Goal: Information Seeking & Learning: Learn about a topic

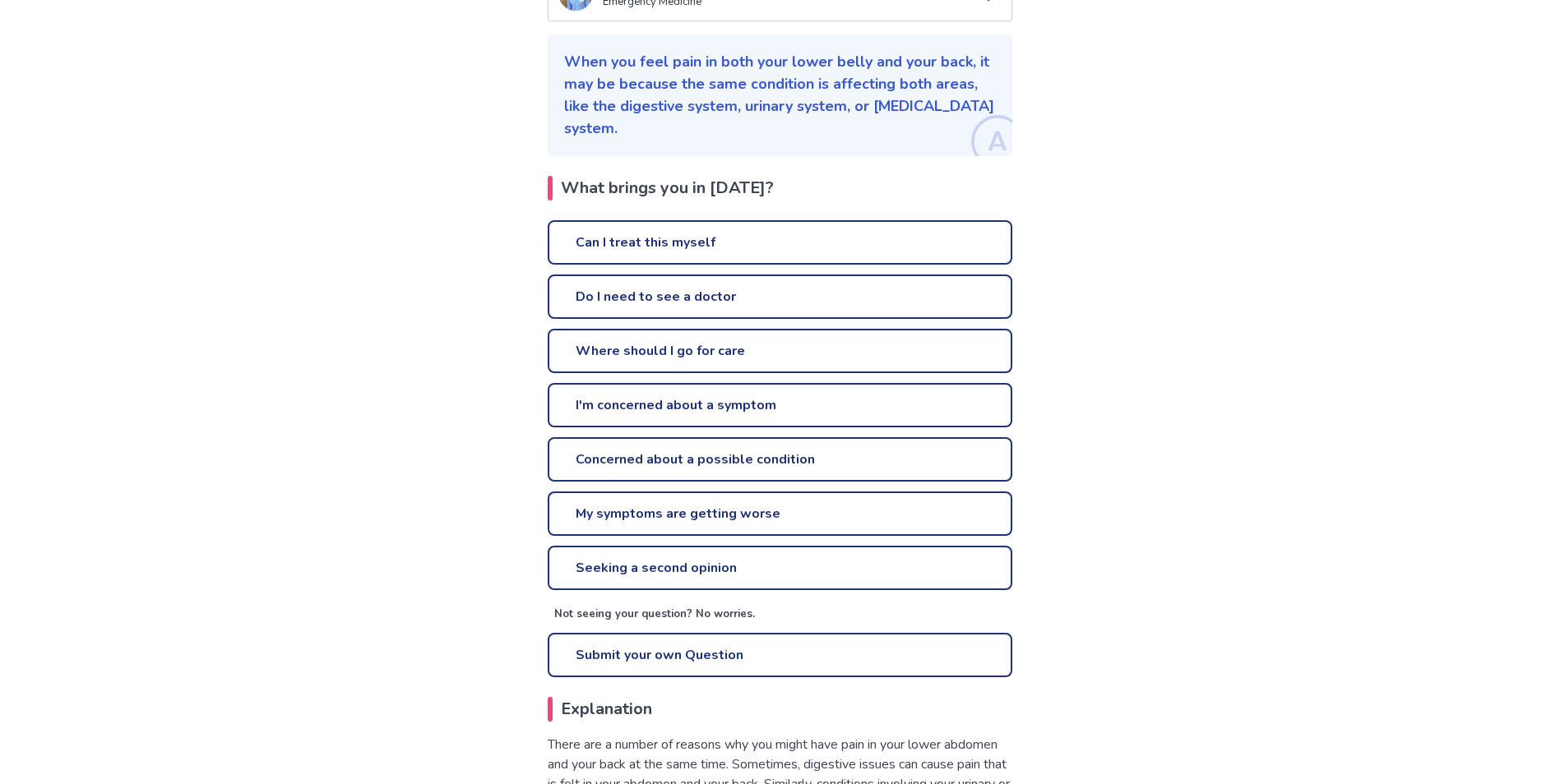
scroll to position [82, 0]
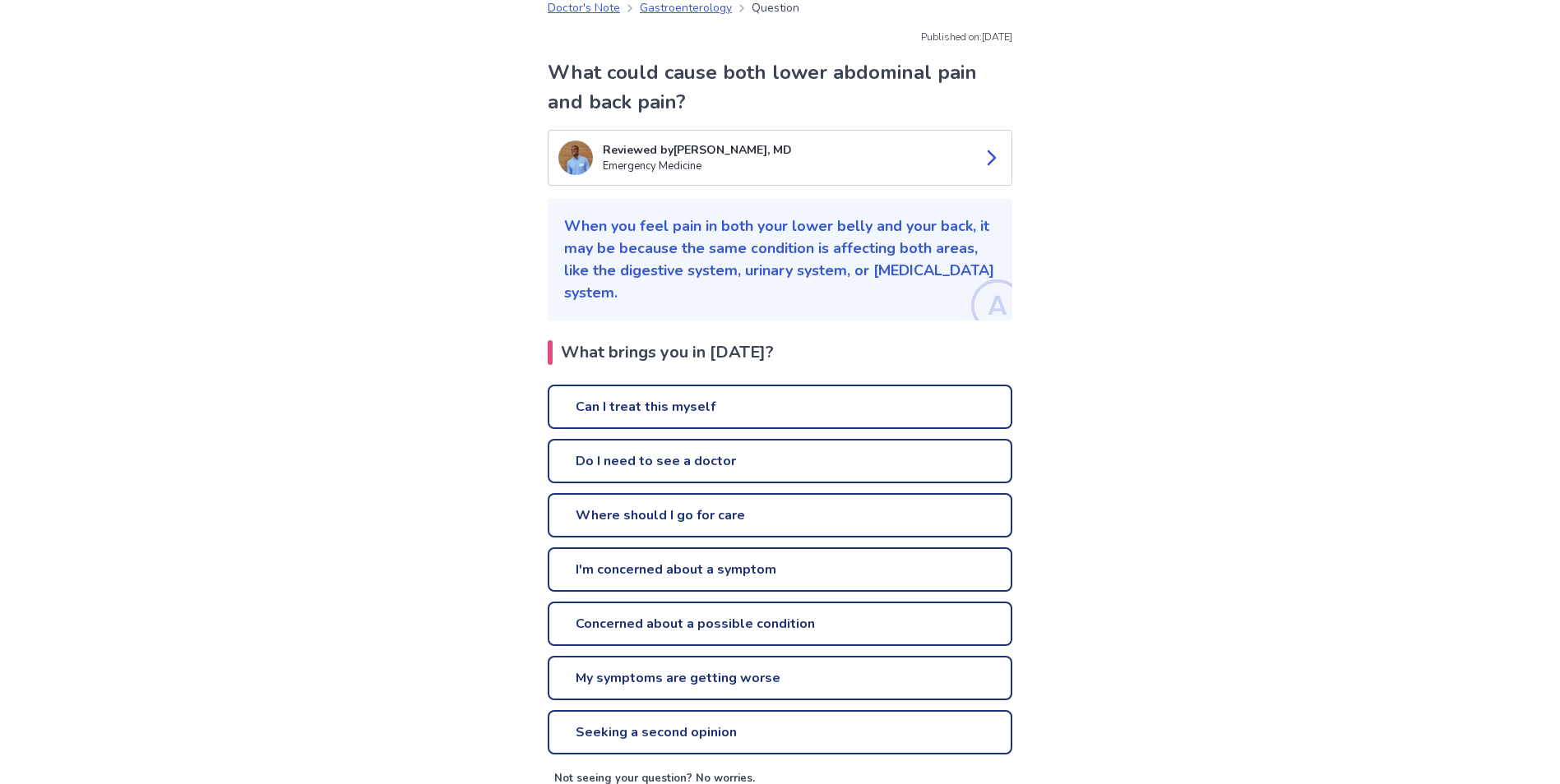
click at [883, 400] on link "Can I treat this myself" at bounding box center [780, 407] width 464 height 44
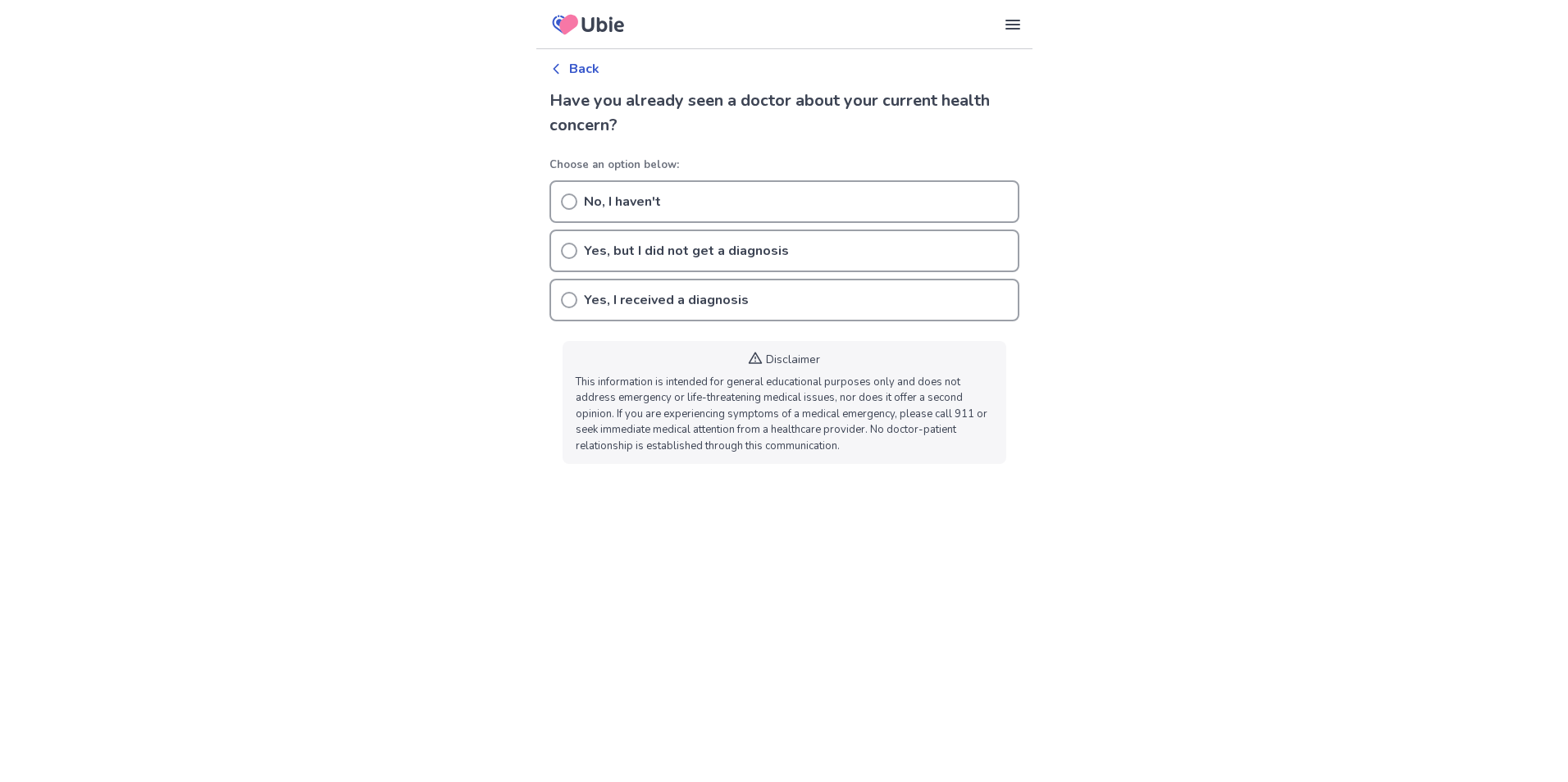
click at [714, 208] on div "No, I haven't" at bounding box center [784, 201] width 470 height 43
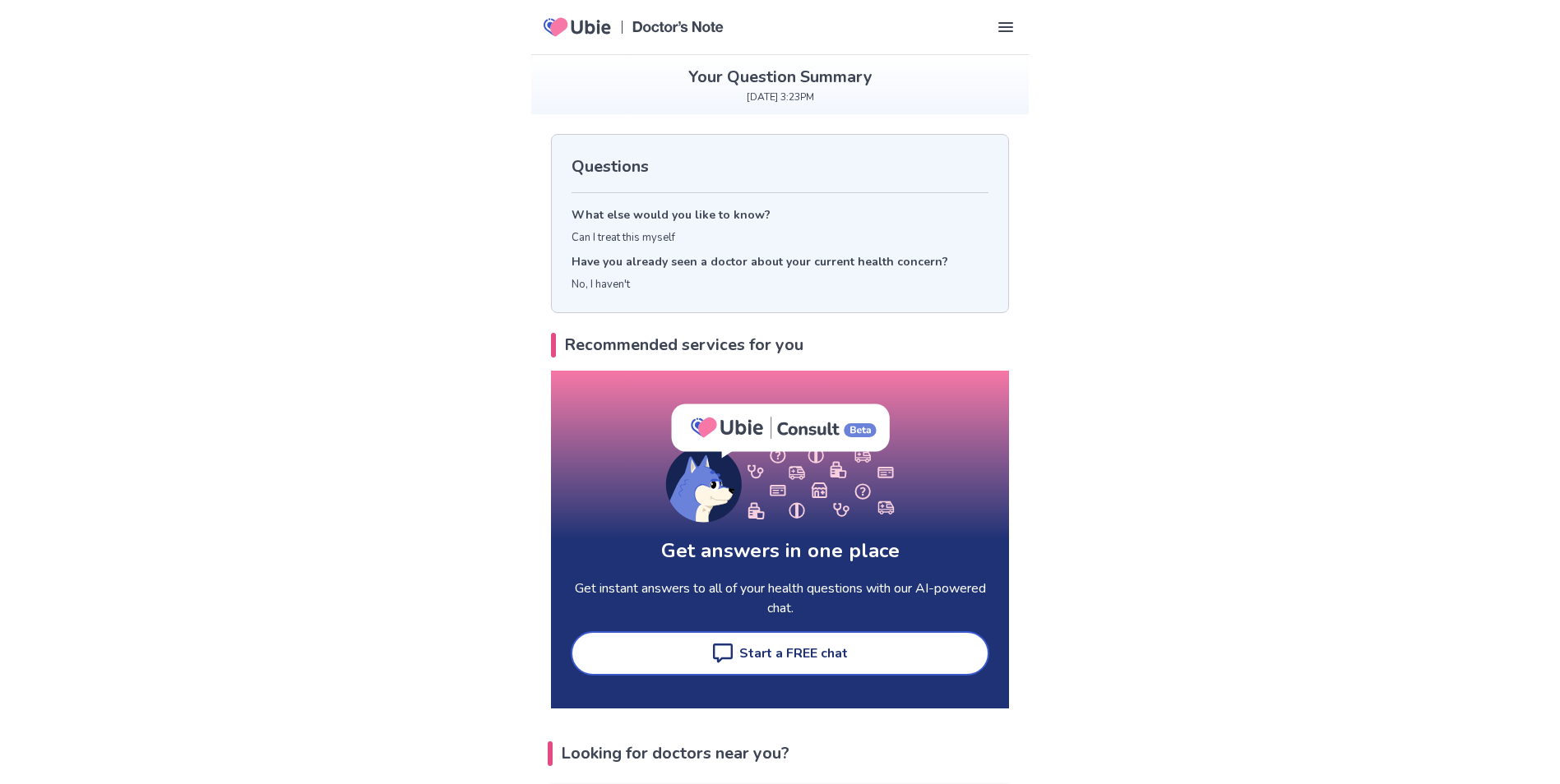
click at [717, 656] on icon at bounding box center [722, 653] width 20 height 20
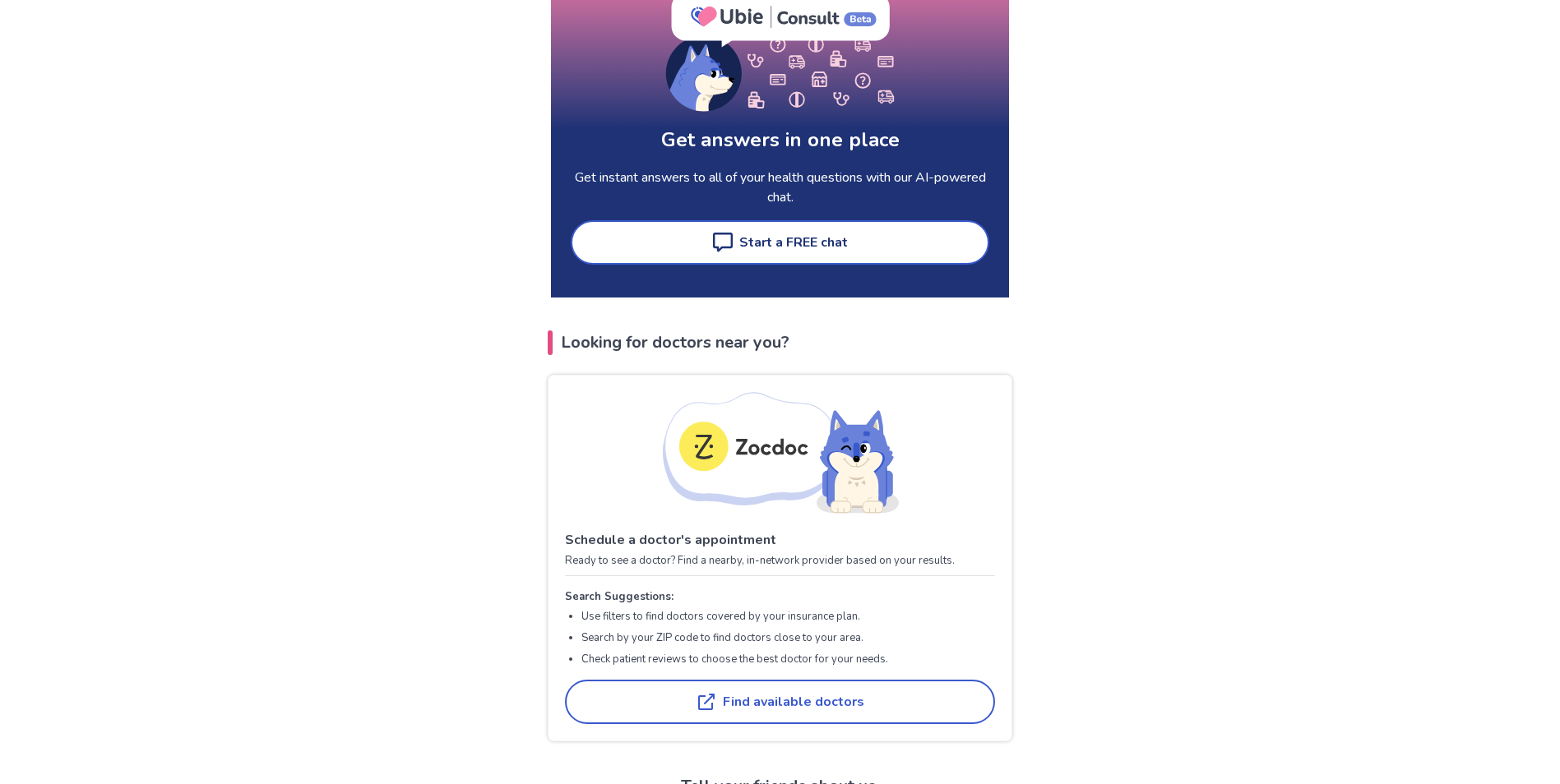
scroll to position [822, 0]
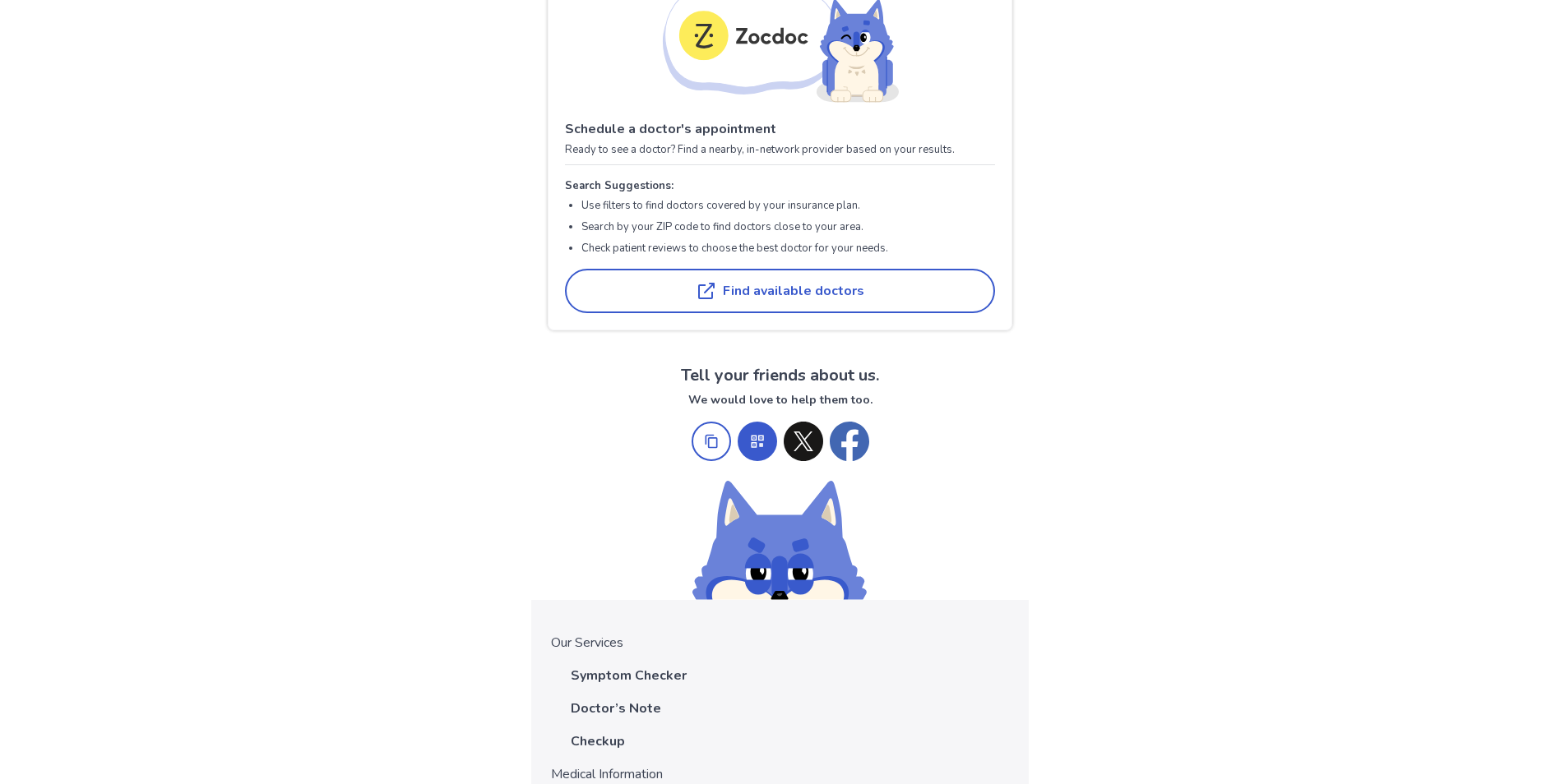
drag, startPoint x: 695, startPoint y: 406, endPoint x: 547, endPoint y: 463, distance: 158.6
click at [547, 463] on div "Tell your friends about us. We would love to help them too." at bounding box center [780, 481] width 498 height 237
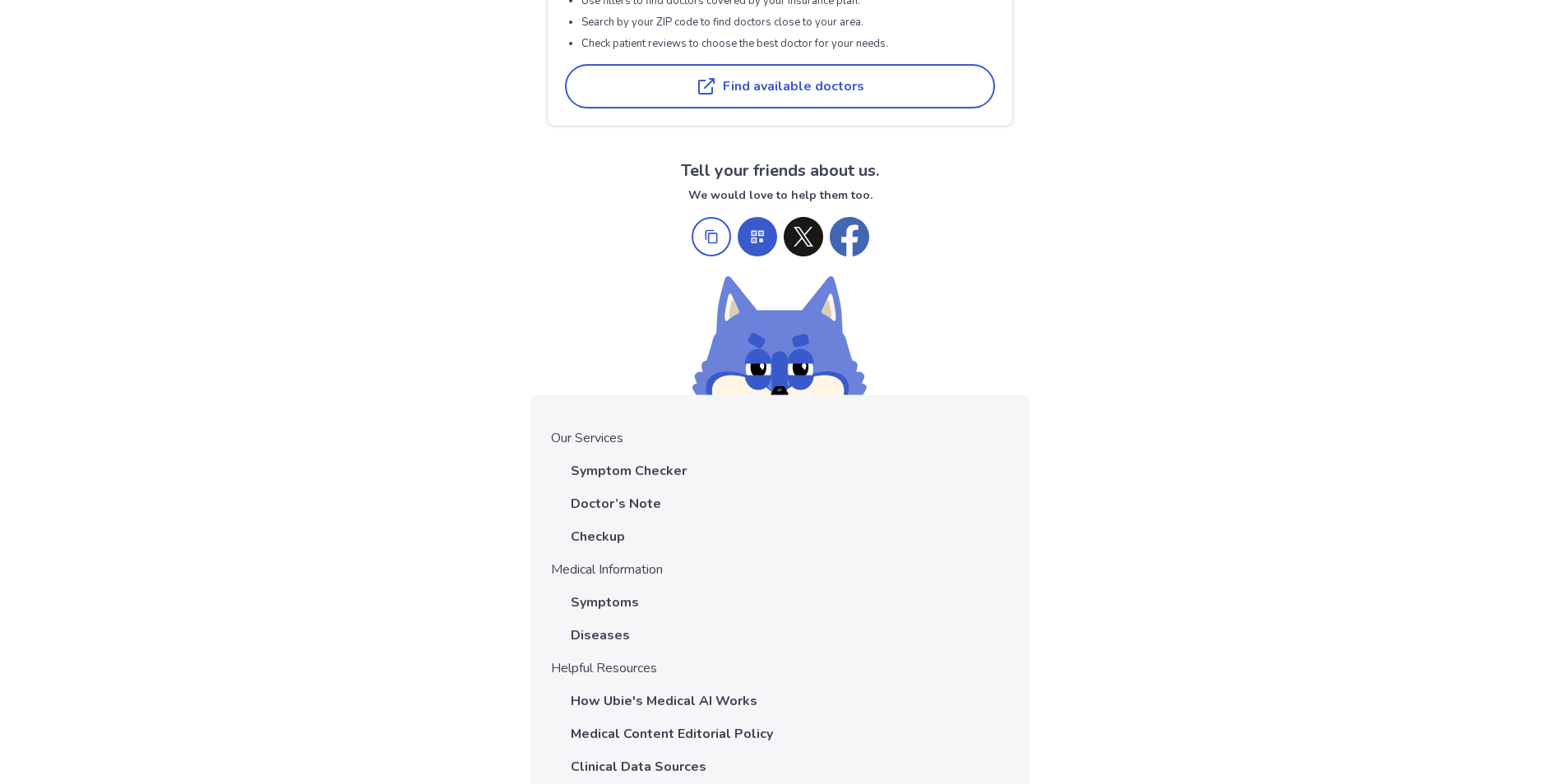
scroll to position [1151, 0]
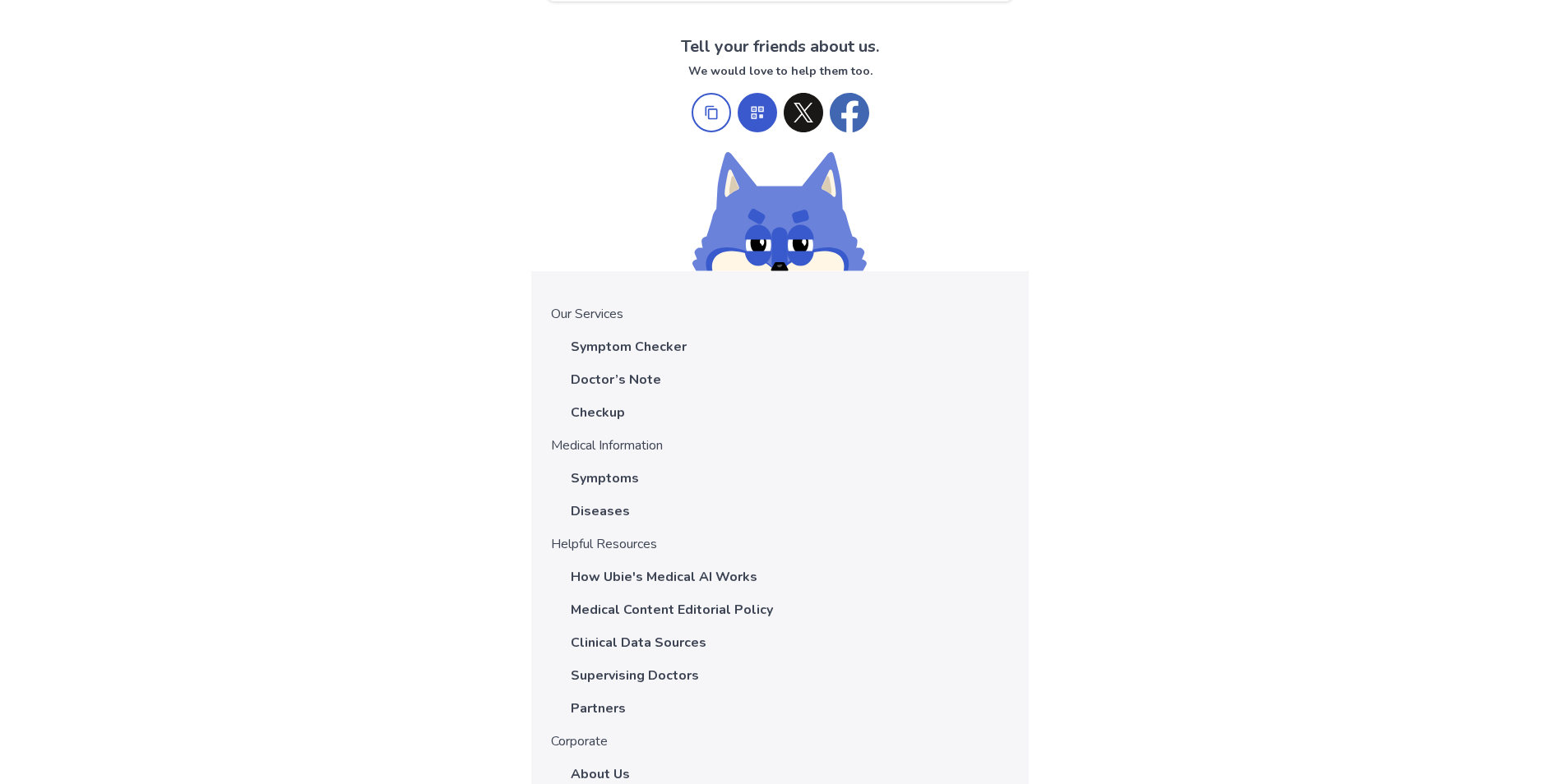
click at [643, 339] on p "Symptom Checker" at bounding box center [628, 347] width 116 height 20
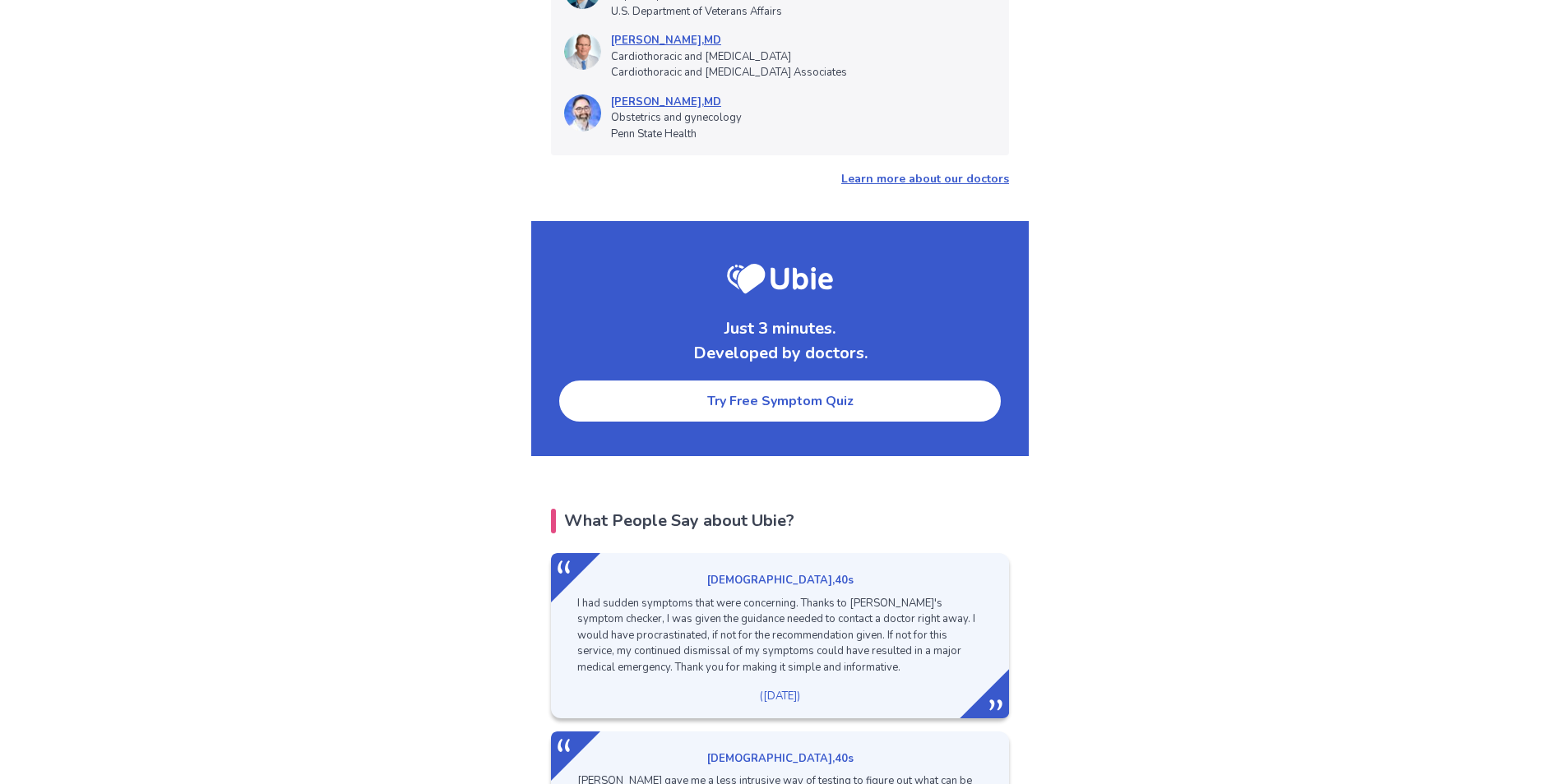
scroll to position [2055, 0]
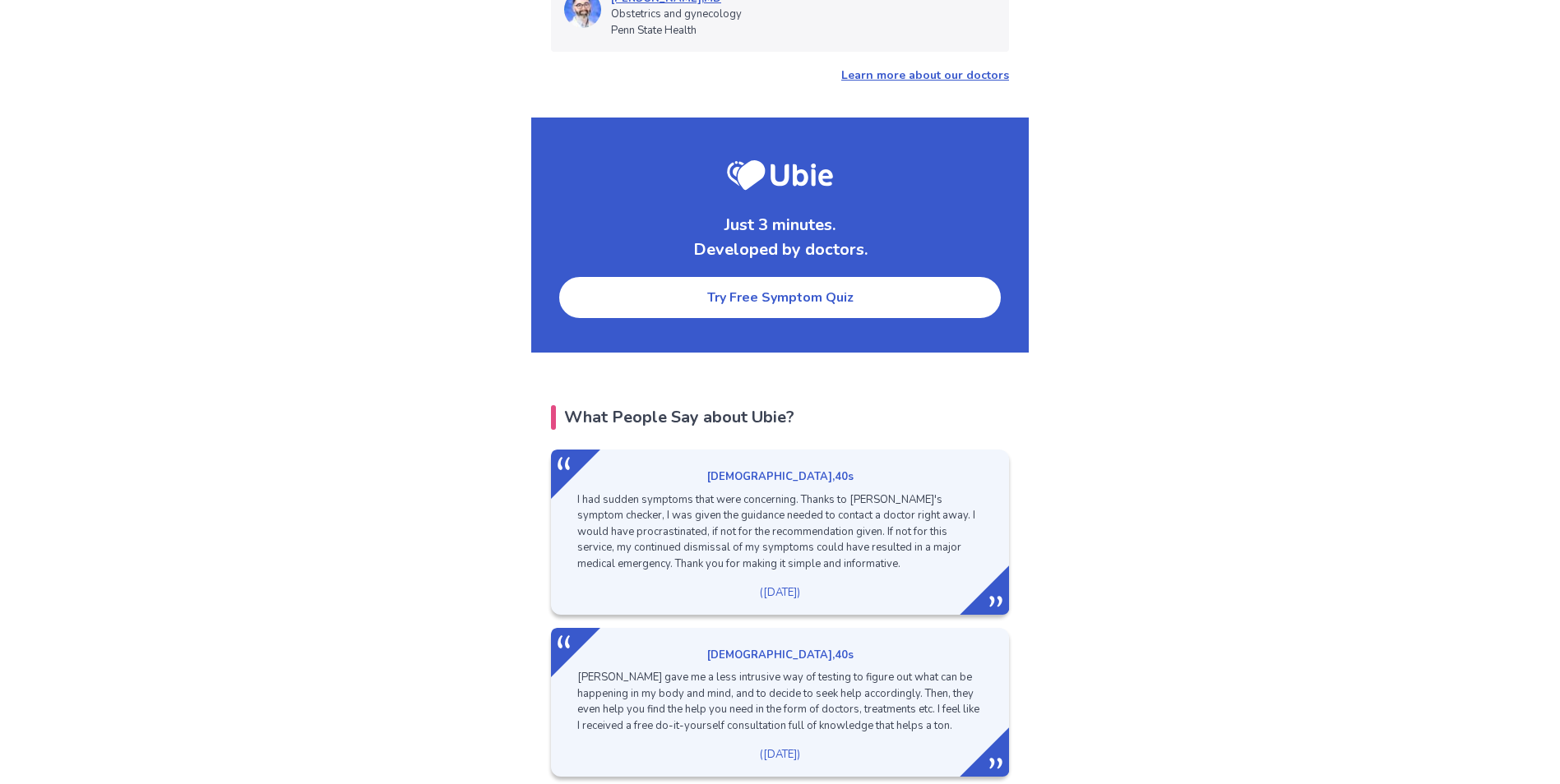
click at [753, 275] on link "Try Free Symptom Quiz" at bounding box center [780, 297] width 445 height 44
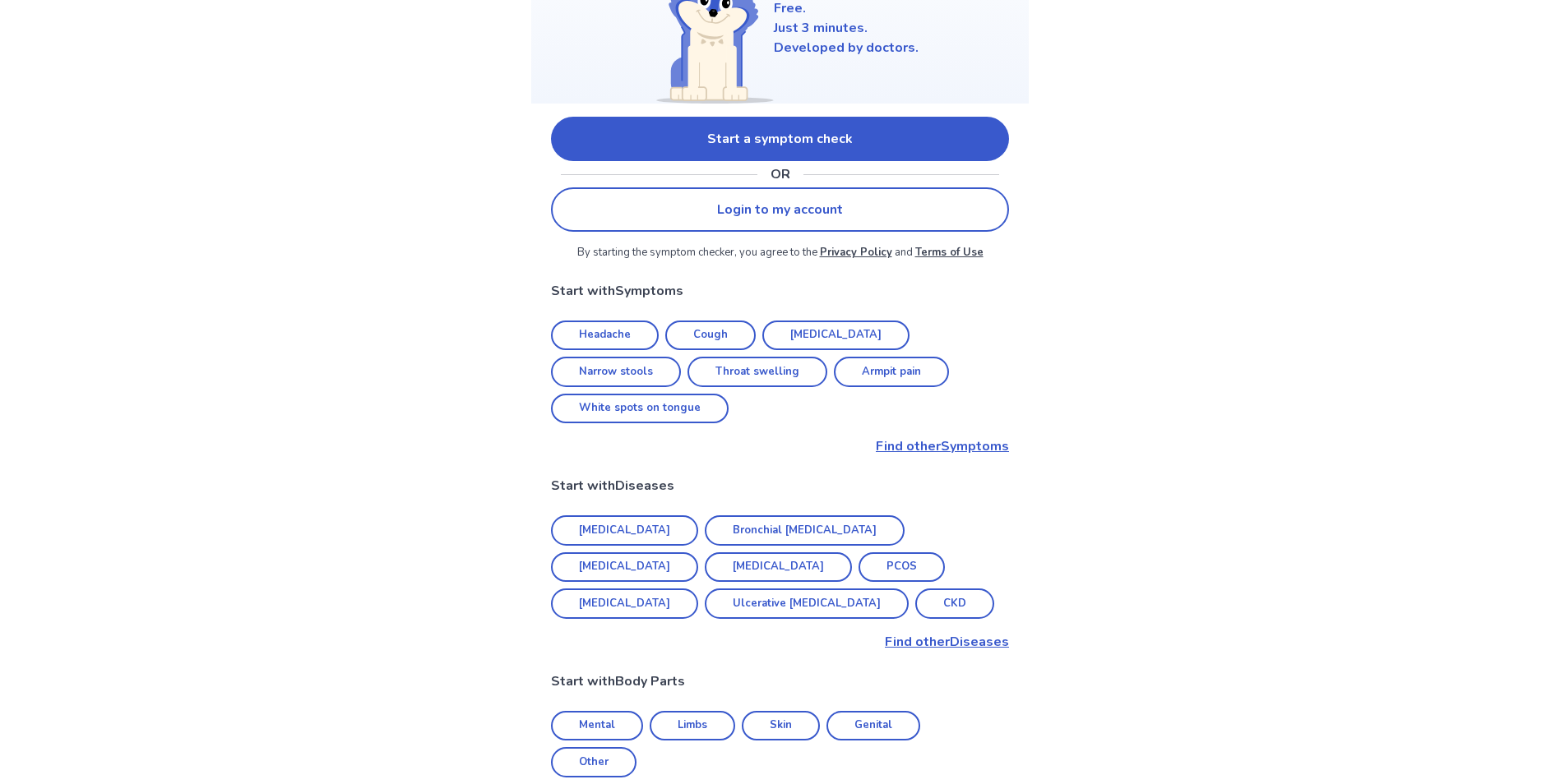
scroll to position [246, 0]
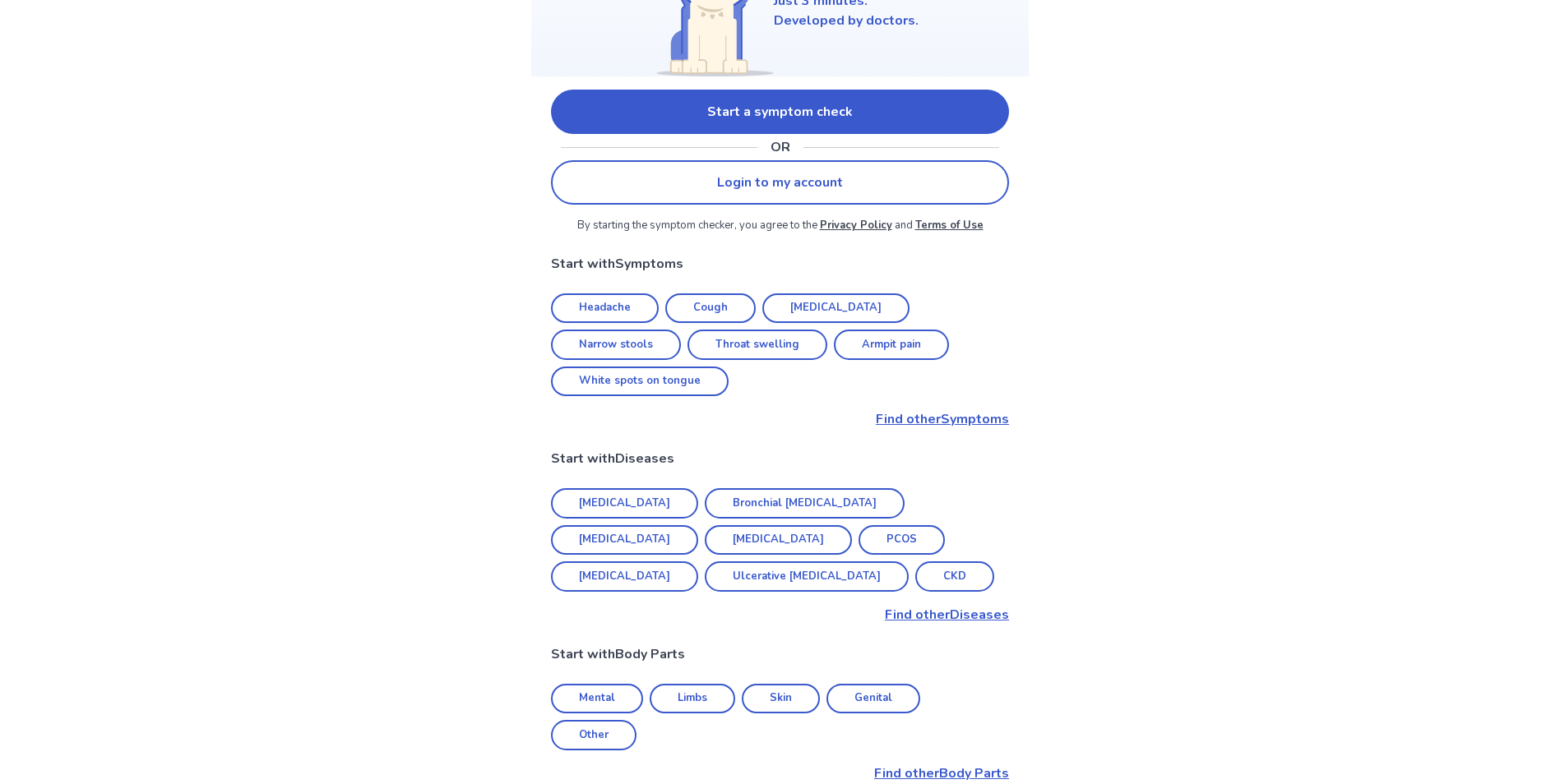
click at [965, 410] on p "Find other Symptoms" at bounding box center [780, 419] width 458 height 20
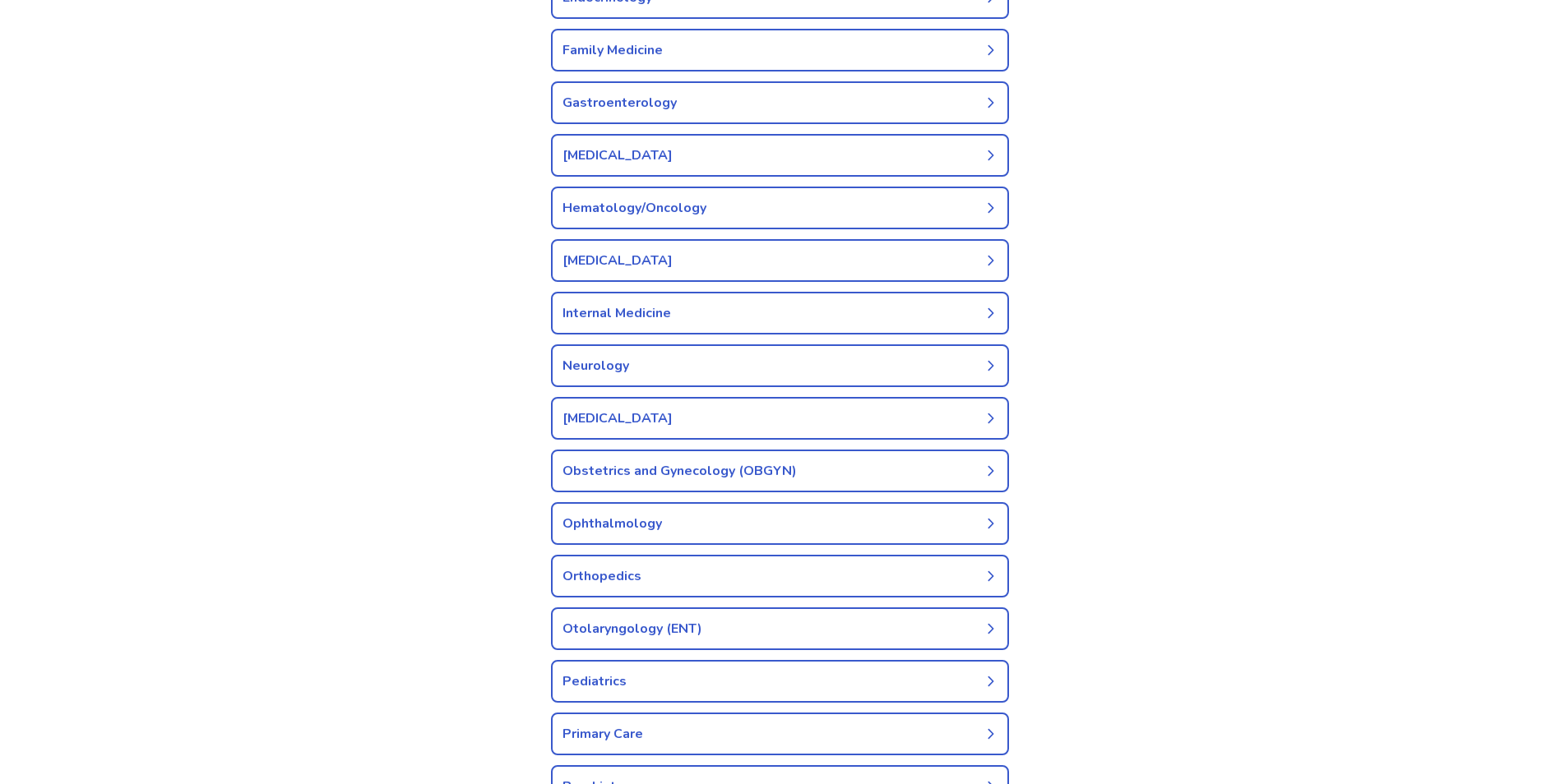
scroll to position [740, 0]
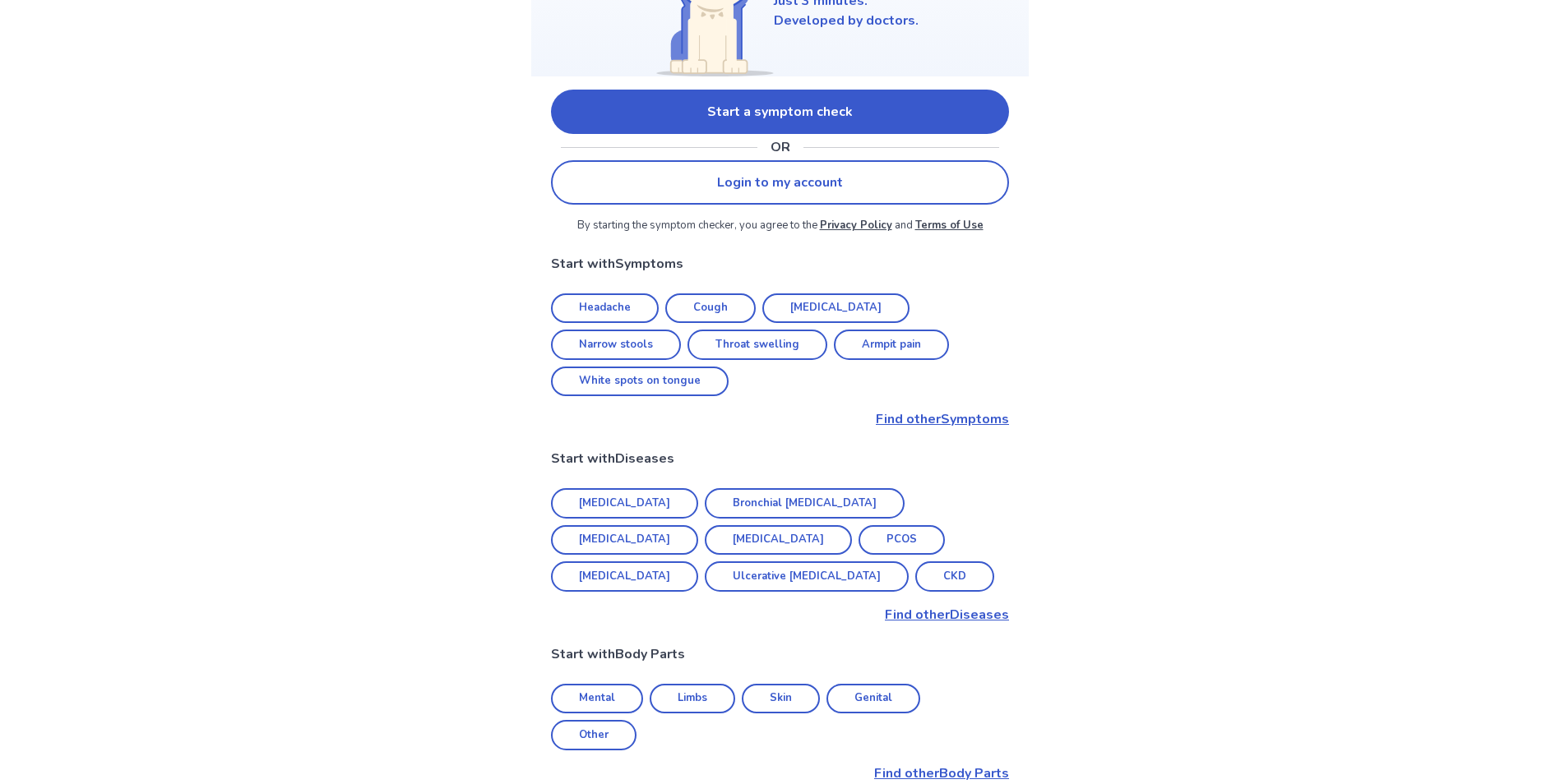
scroll to position [658, 0]
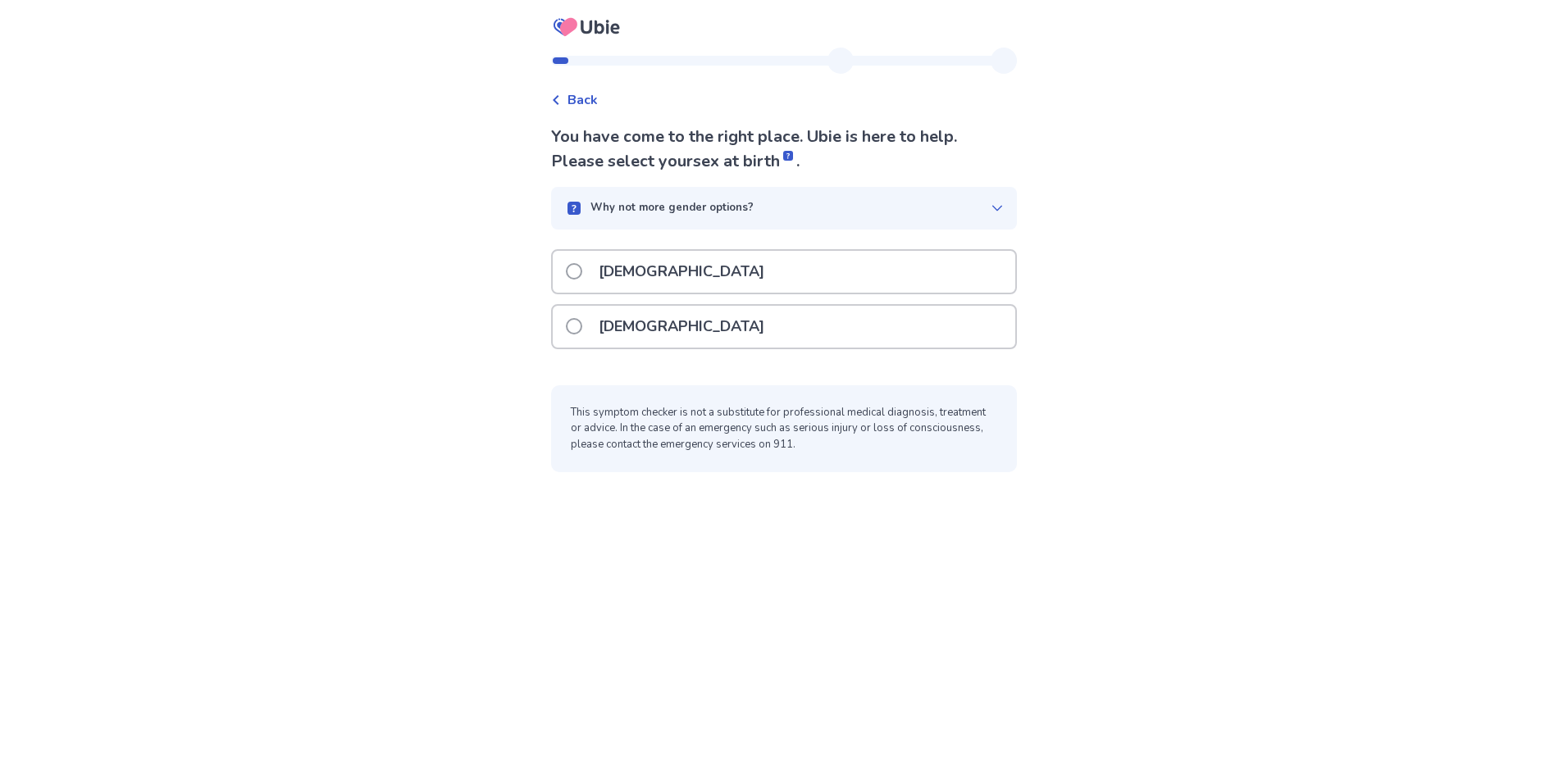
click at [668, 323] on p "[DEMOGRAPHIC_DATA]" at bounding box center [681, 327] width 186 height 42
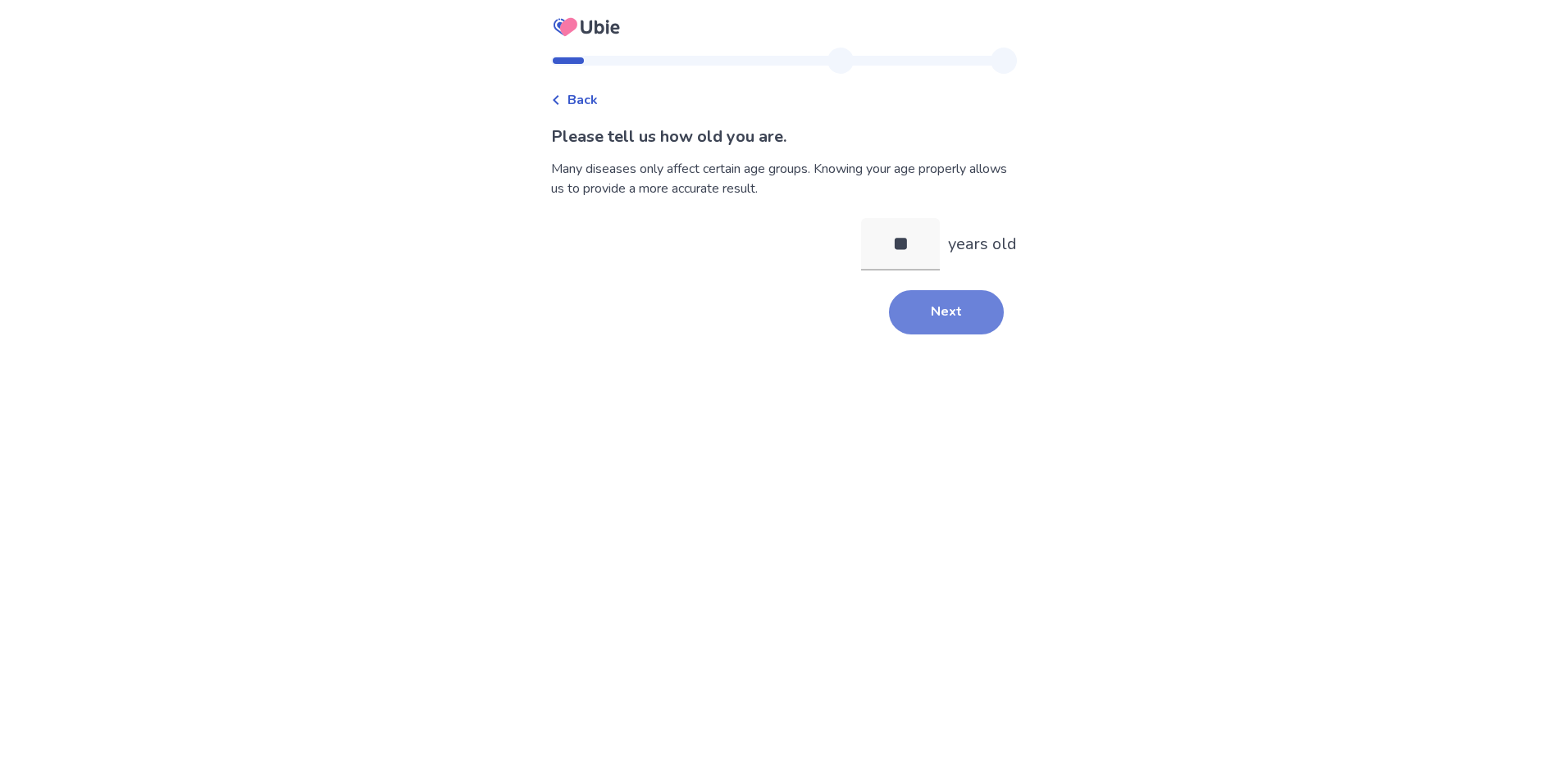
type input "**"
click at [920, 309] on button "Next" at bounding box center [946, 312] width 114 height 44
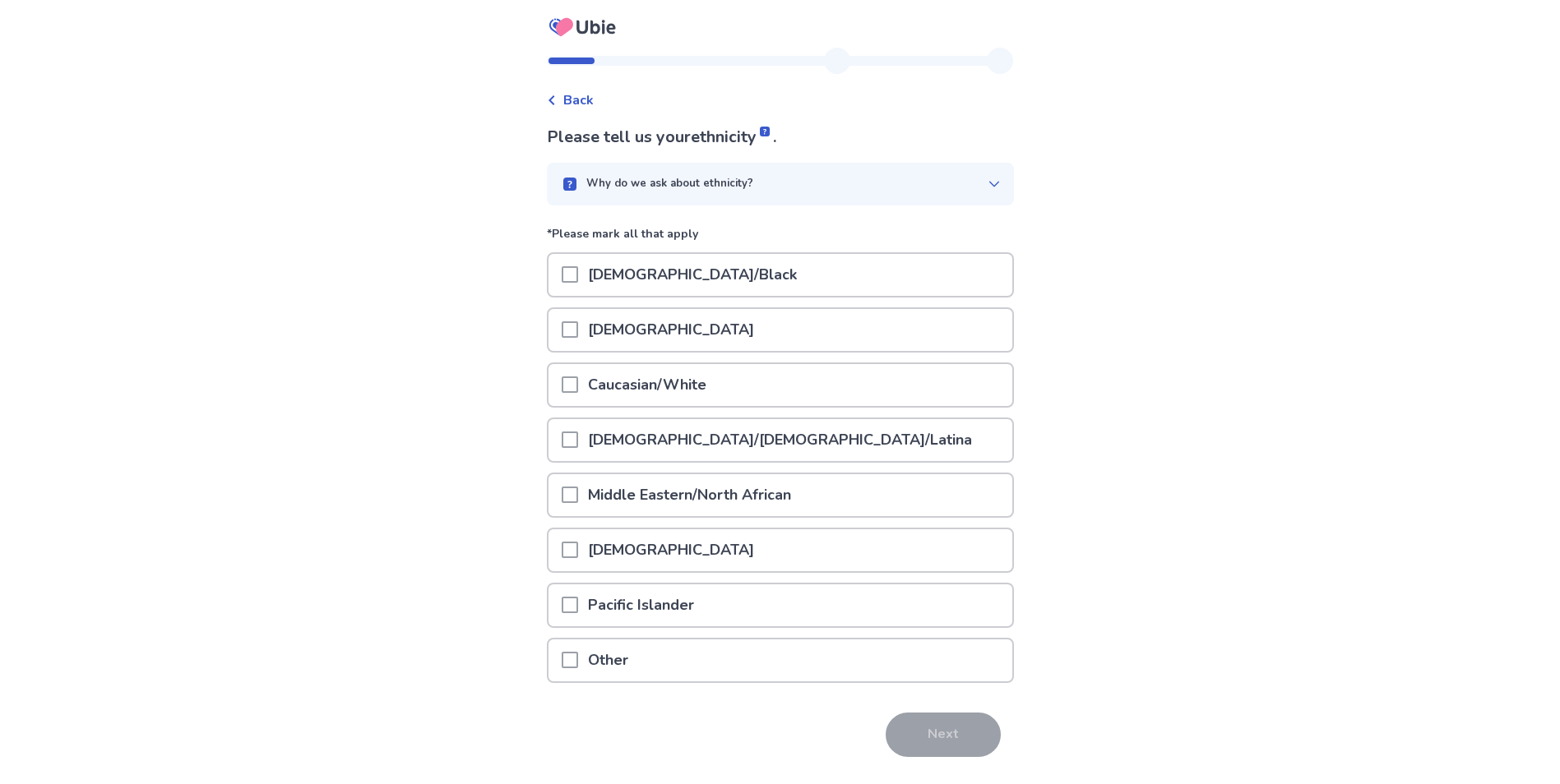
click at [777, 430] on div "Hispanic/Latino/Latina" at bounding box center [780, 440] width 463 height 42
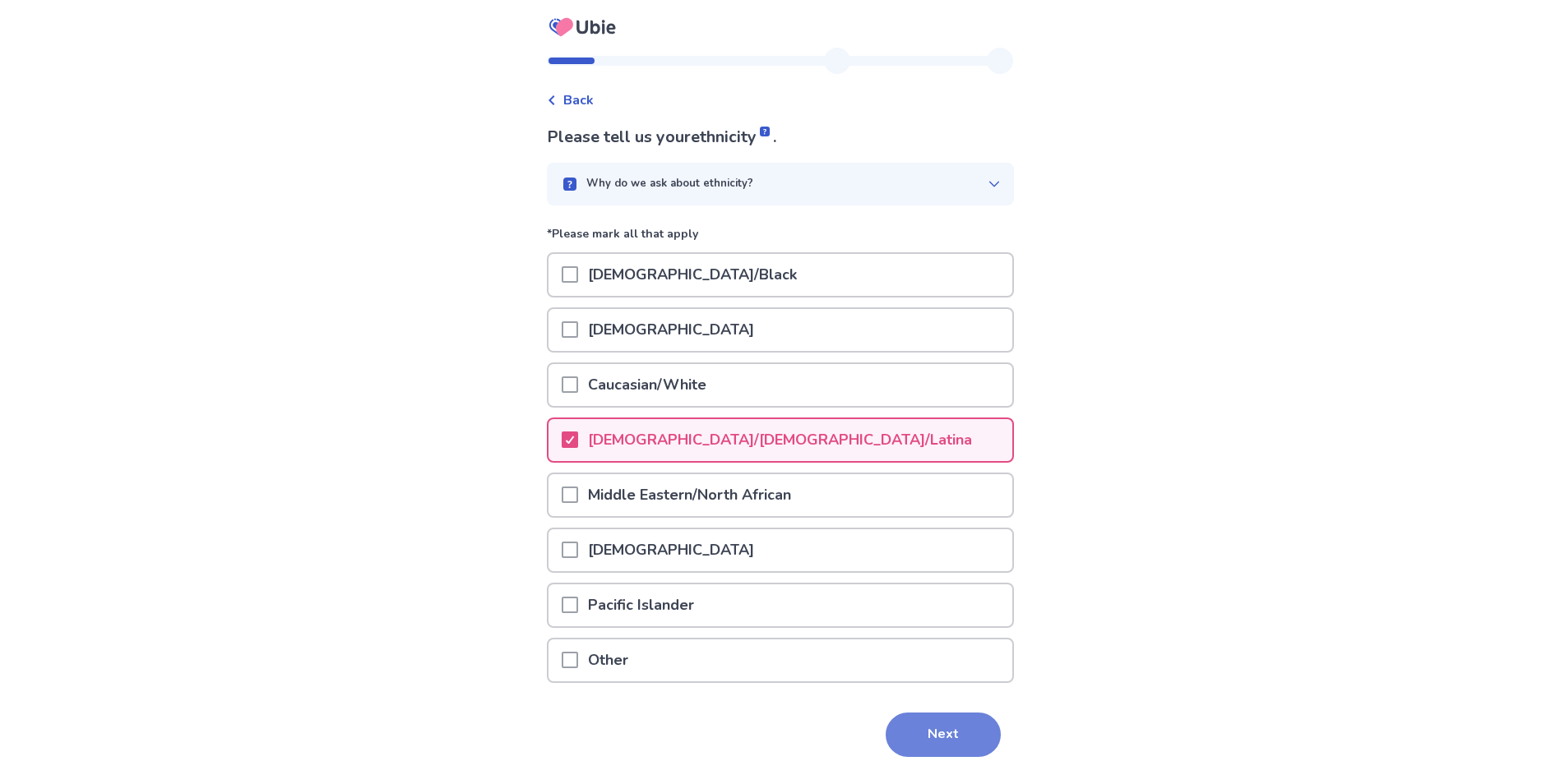
click at [948, 740] on button "Next" at bounding box center [943, 734] width 115 height 44
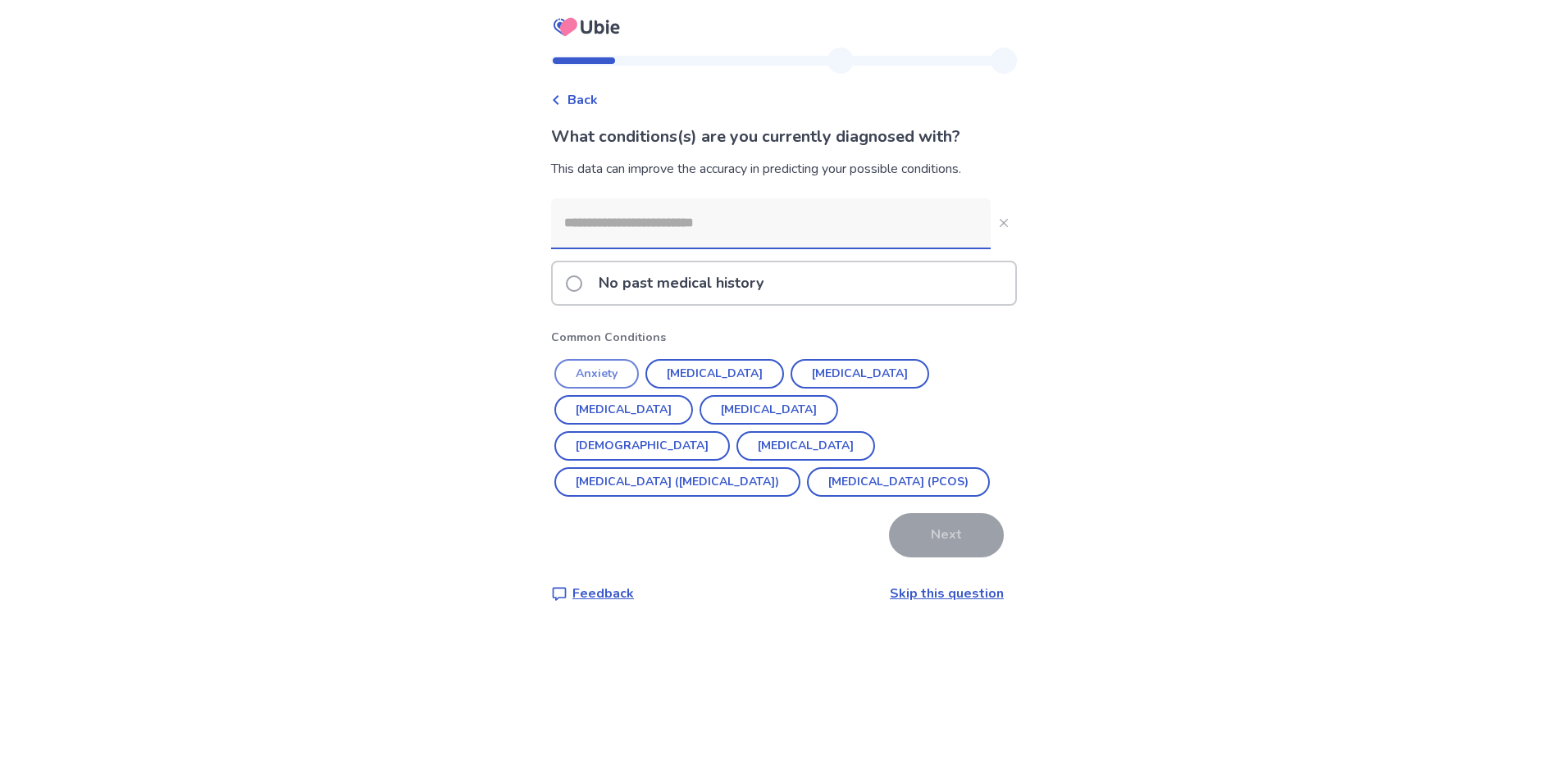
click at [610, 366] on button "Anxiety" at bounding box center [596, 373] width 85 height 30
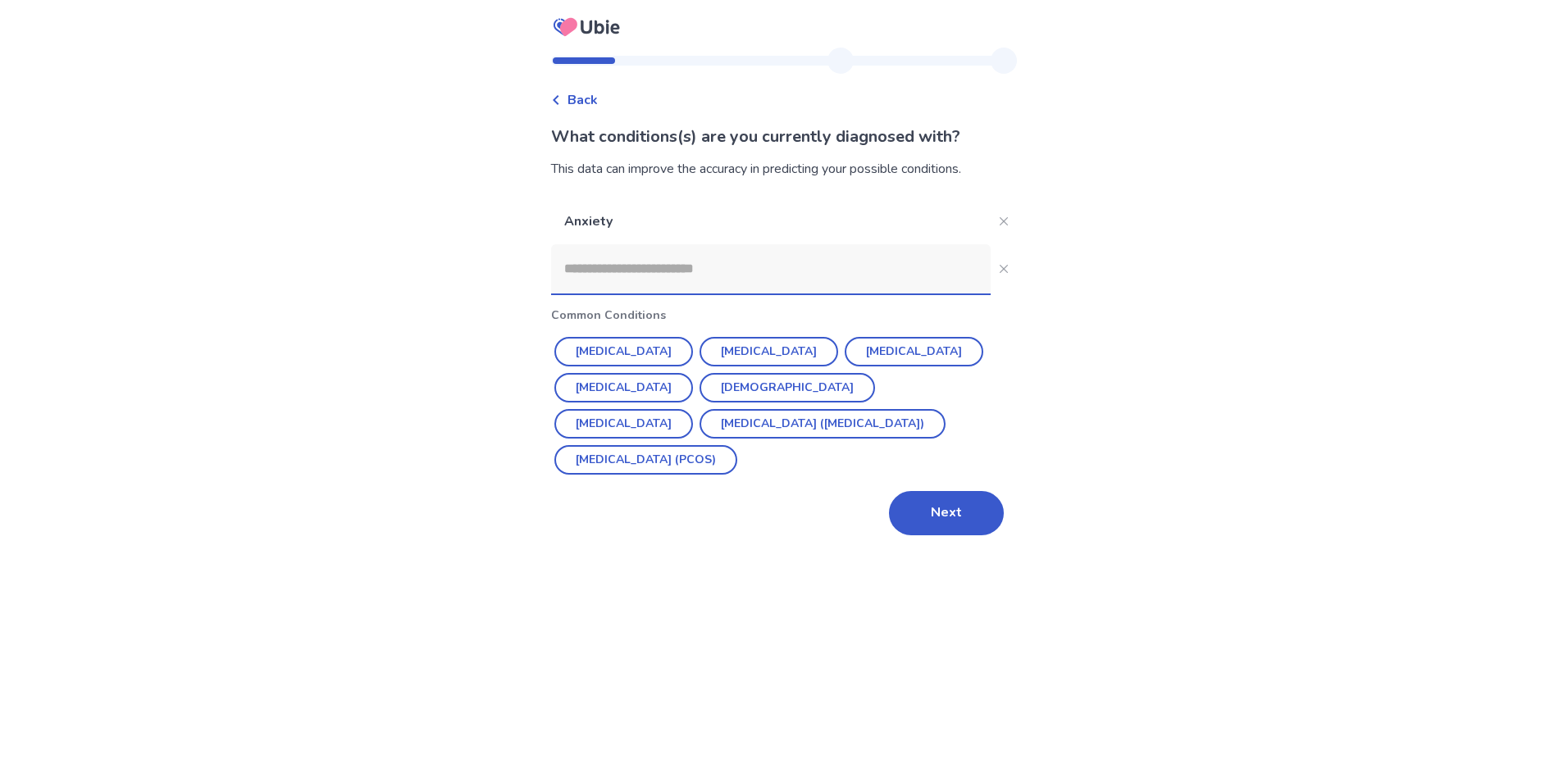
click at [758, 271] on input at bounding box center [770, 269] width 439 height 50
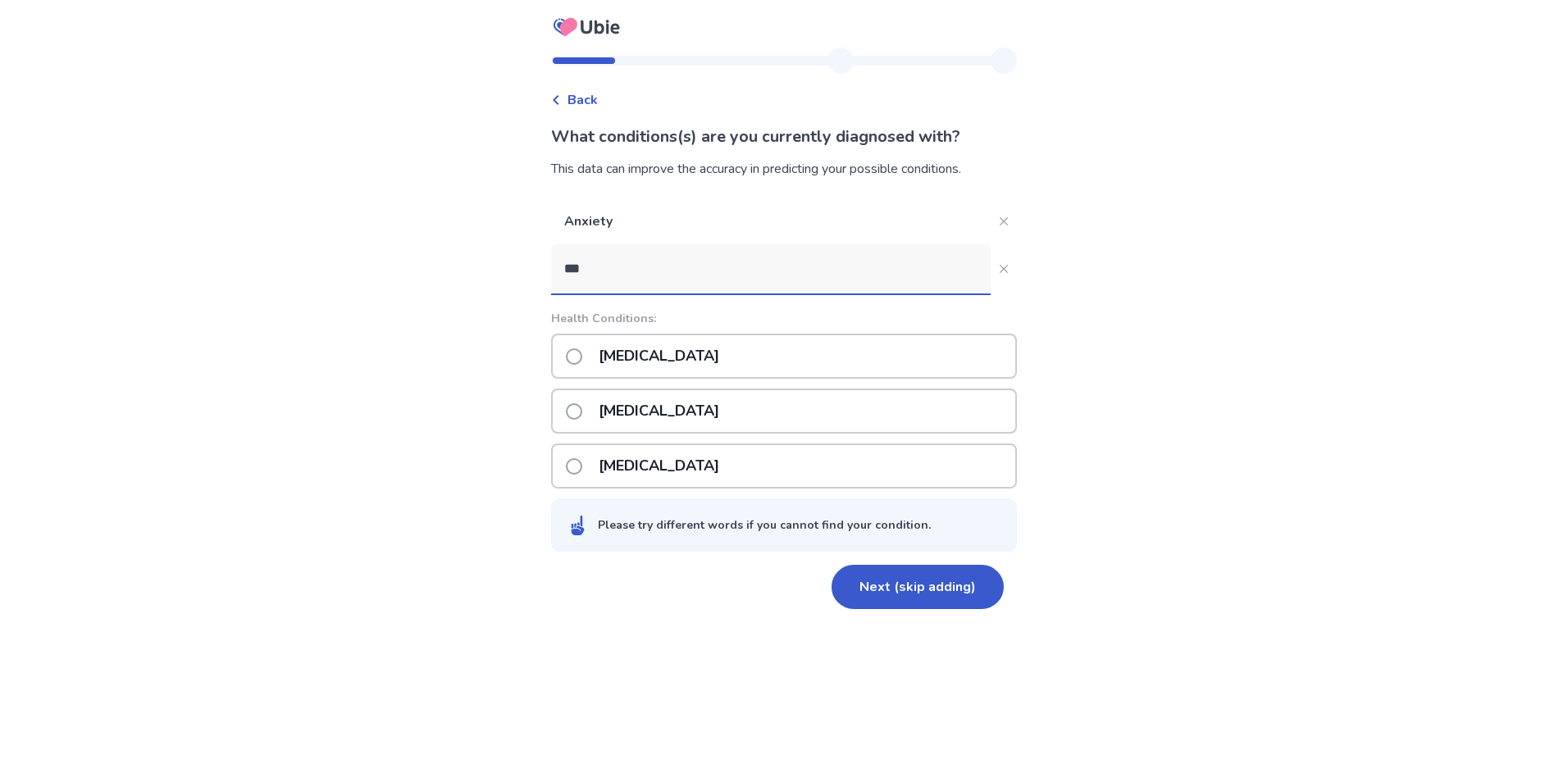
type input "***"
click at [597, 351] on label "Depression" at bounding box center [647, 356] width 163 height 42
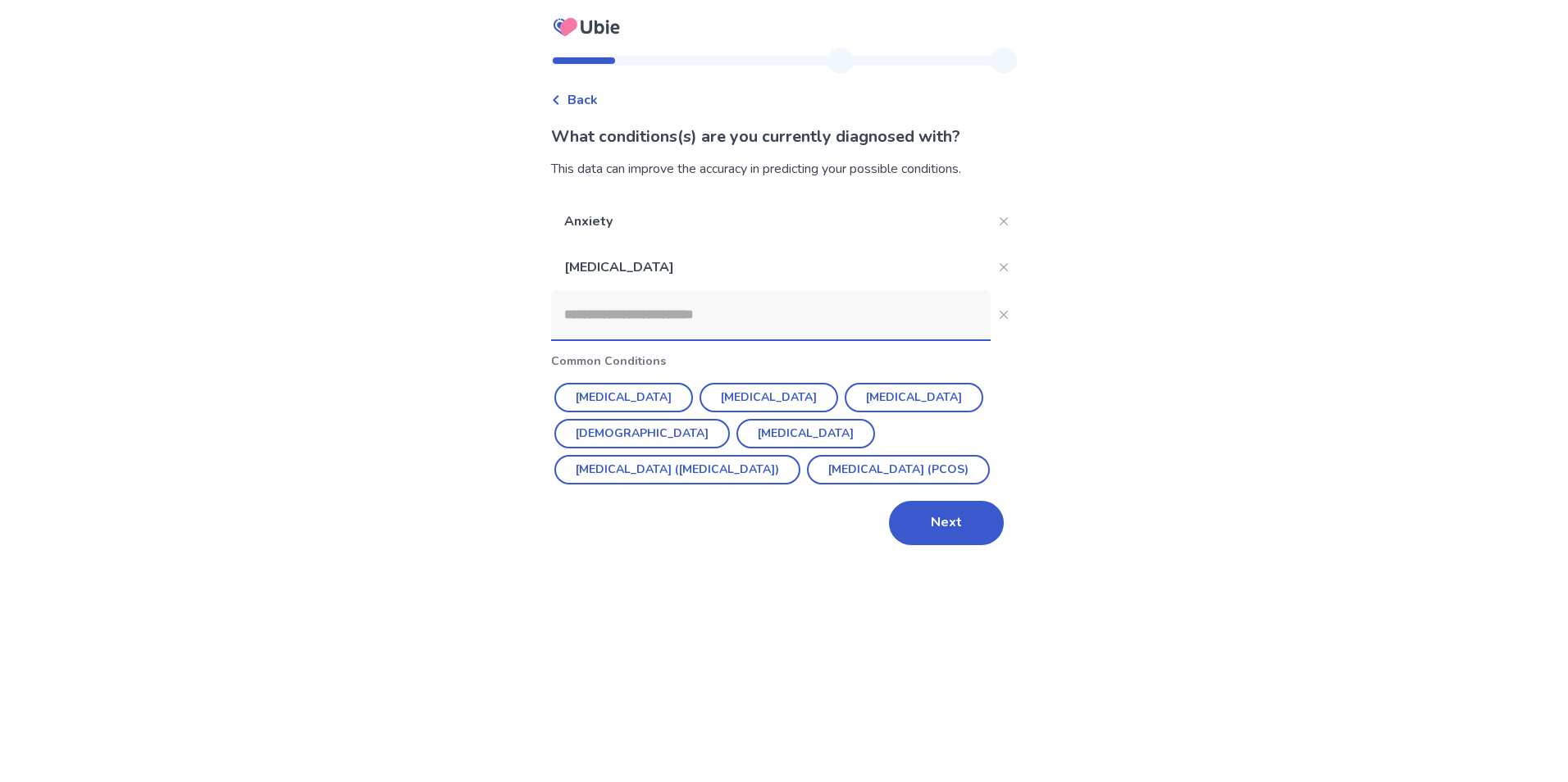
click at [660, 311] on input at bounding box center [770, 315] width 439 height 50
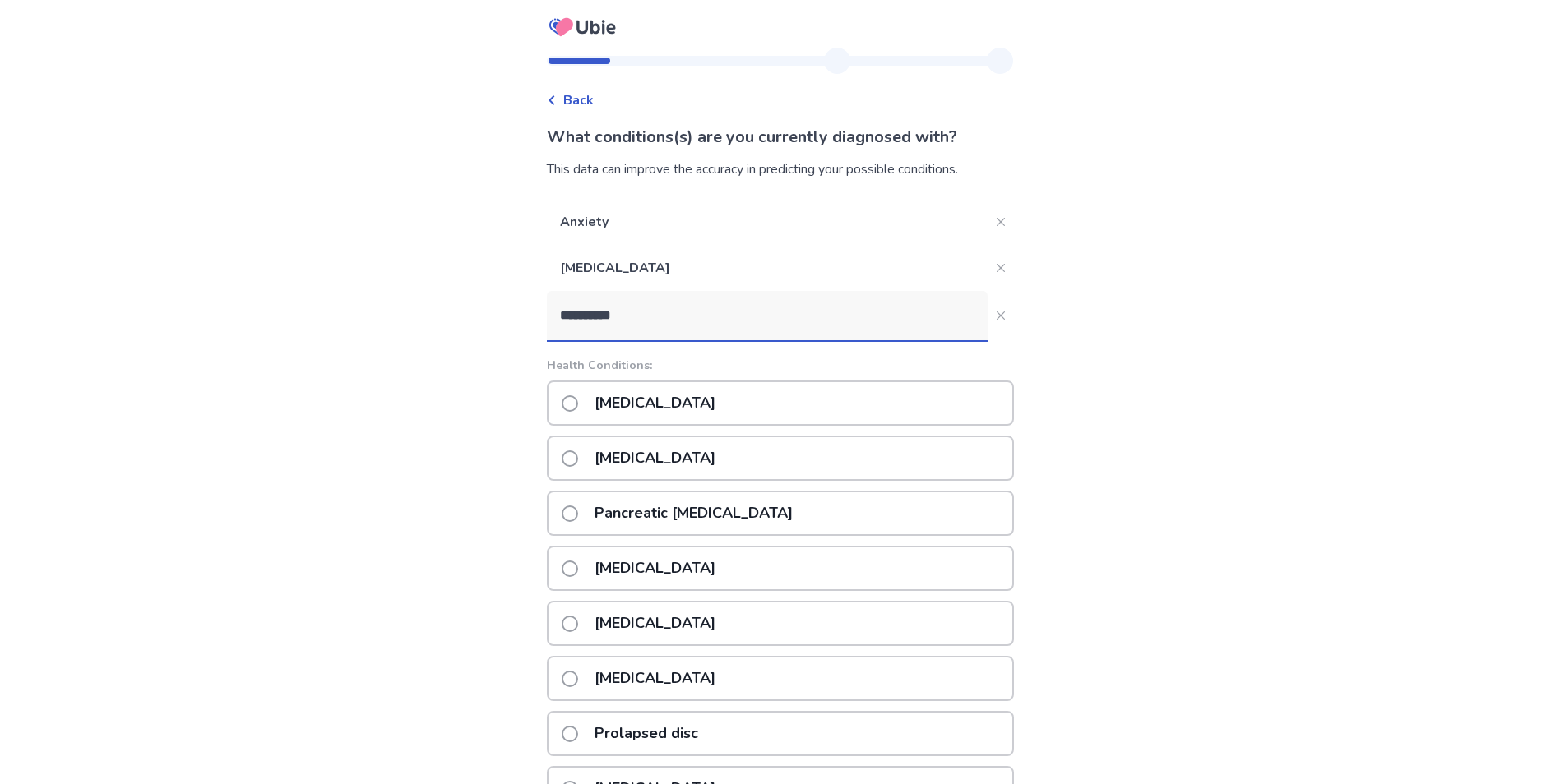
scroll to position [246, 0]
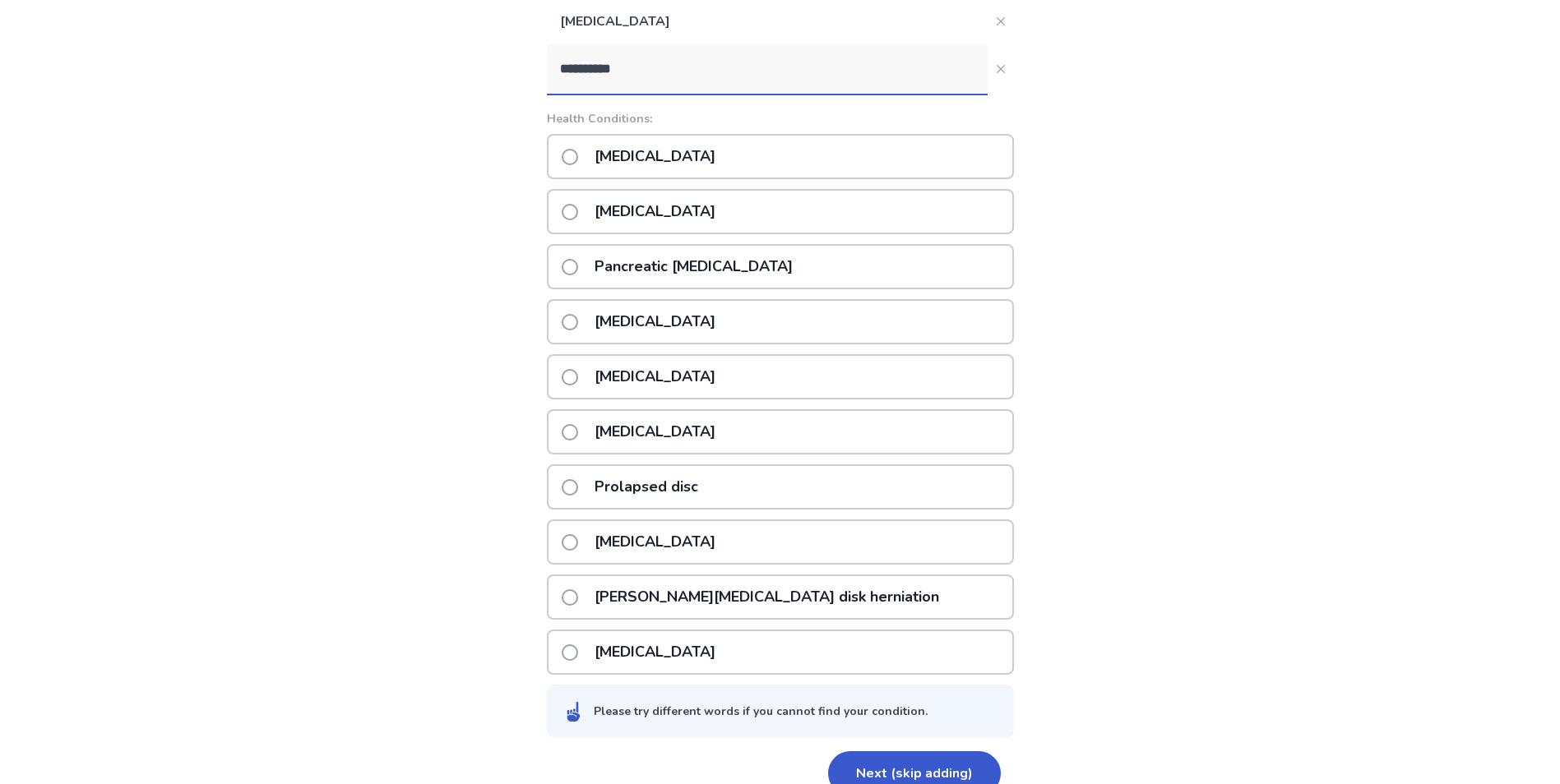
type input "**********"
drag, startPoint x: 706, startPoint y: 187, endPoint x: 705, endPoint y: 199, distance: 12.0
click at [706, 198] on div "Panic attack Panic attacks Pancreatic panniculitis Acute pancreatitis Chronic p…" at bounding box center [780, 404] width 467 height 540
click at [704, 212] on div "Panic attacks" at bounding box center [780, 211] width 467 height 45
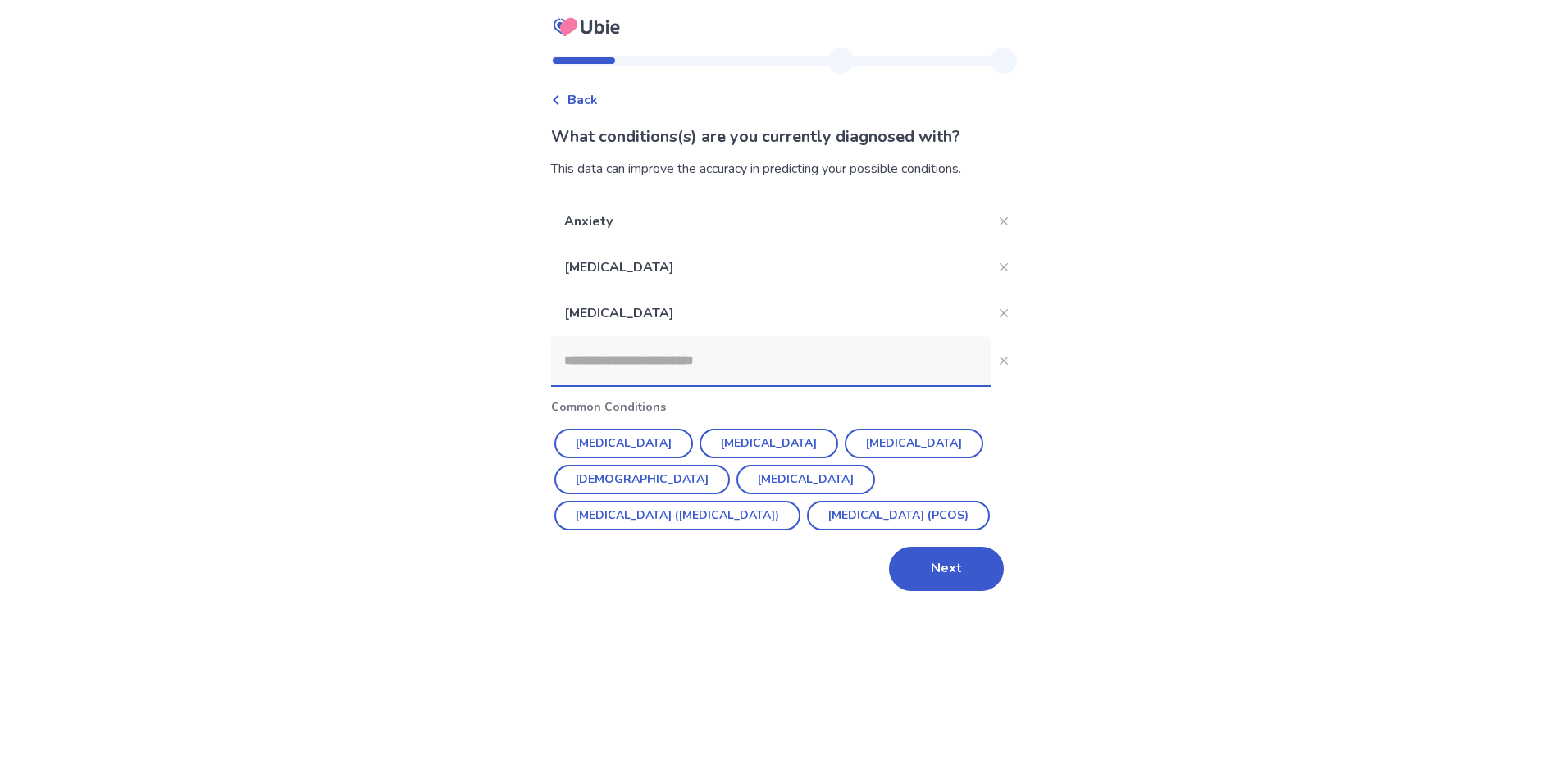
click at [672, 369] on input at bounding box center [770, 361] width 439 height 50
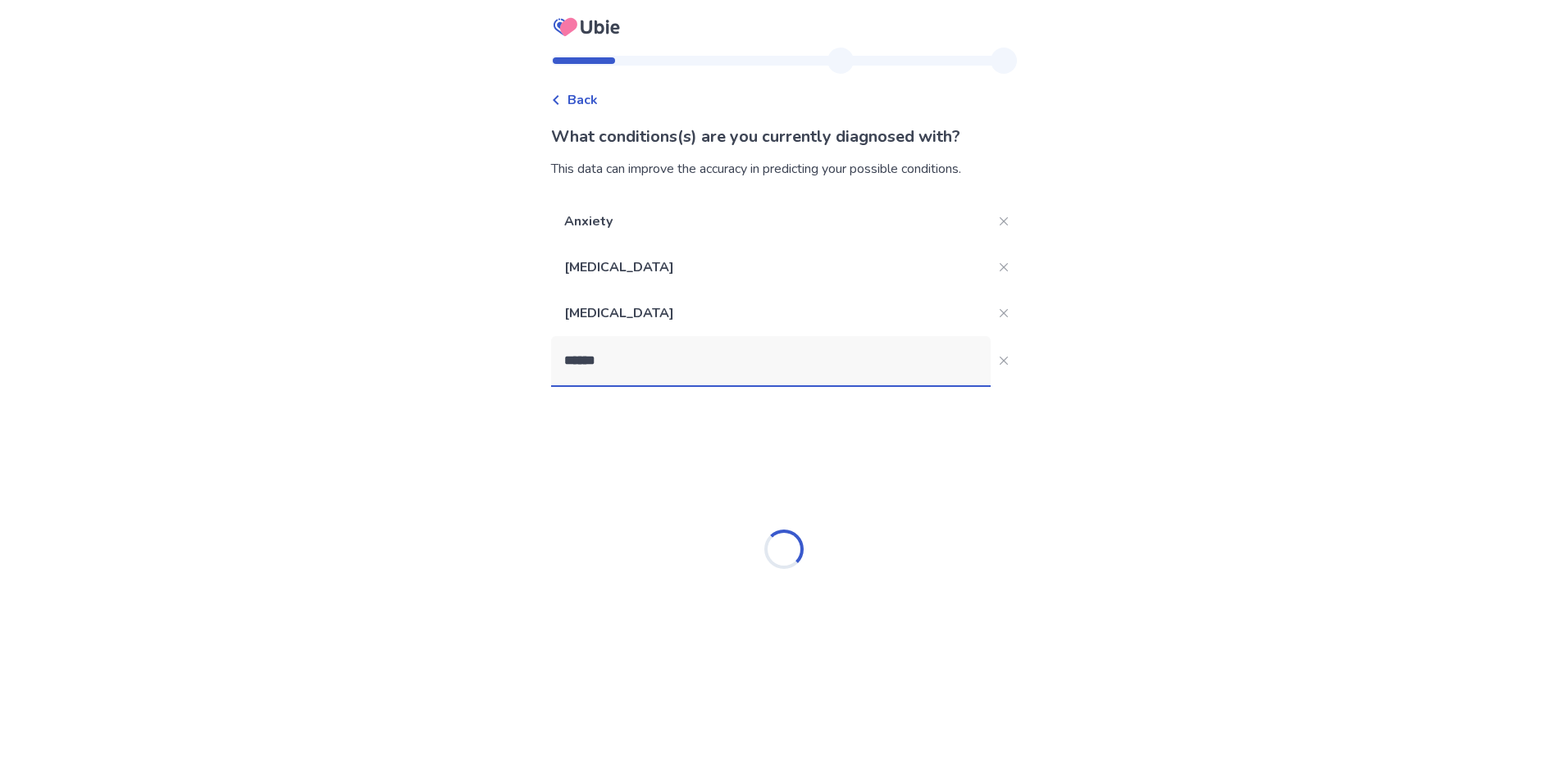
type input "*******"
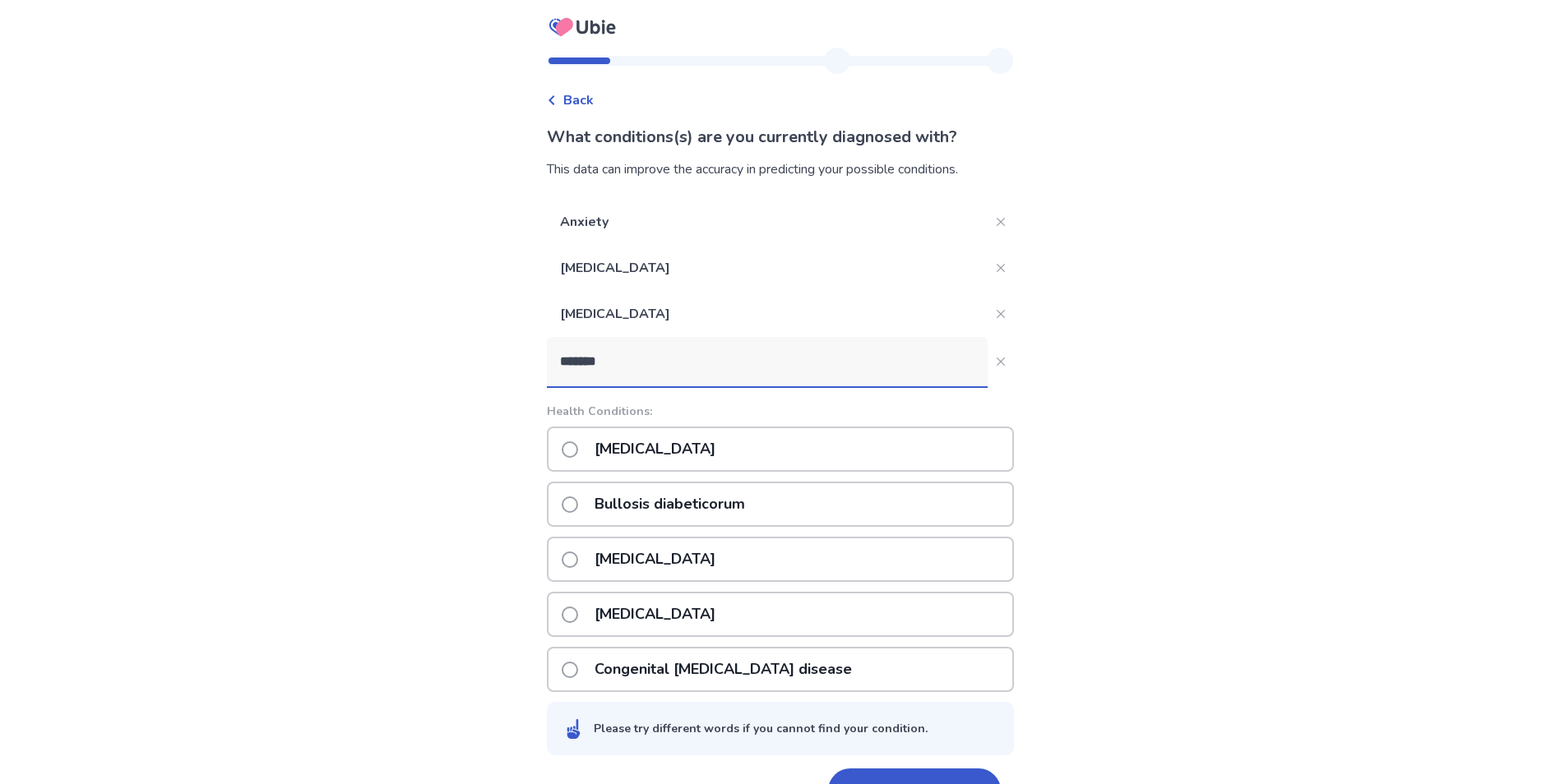
click at [711, 434] on p "Bulimia nervosa" at bounding box center [654, 449] width 140 height 42
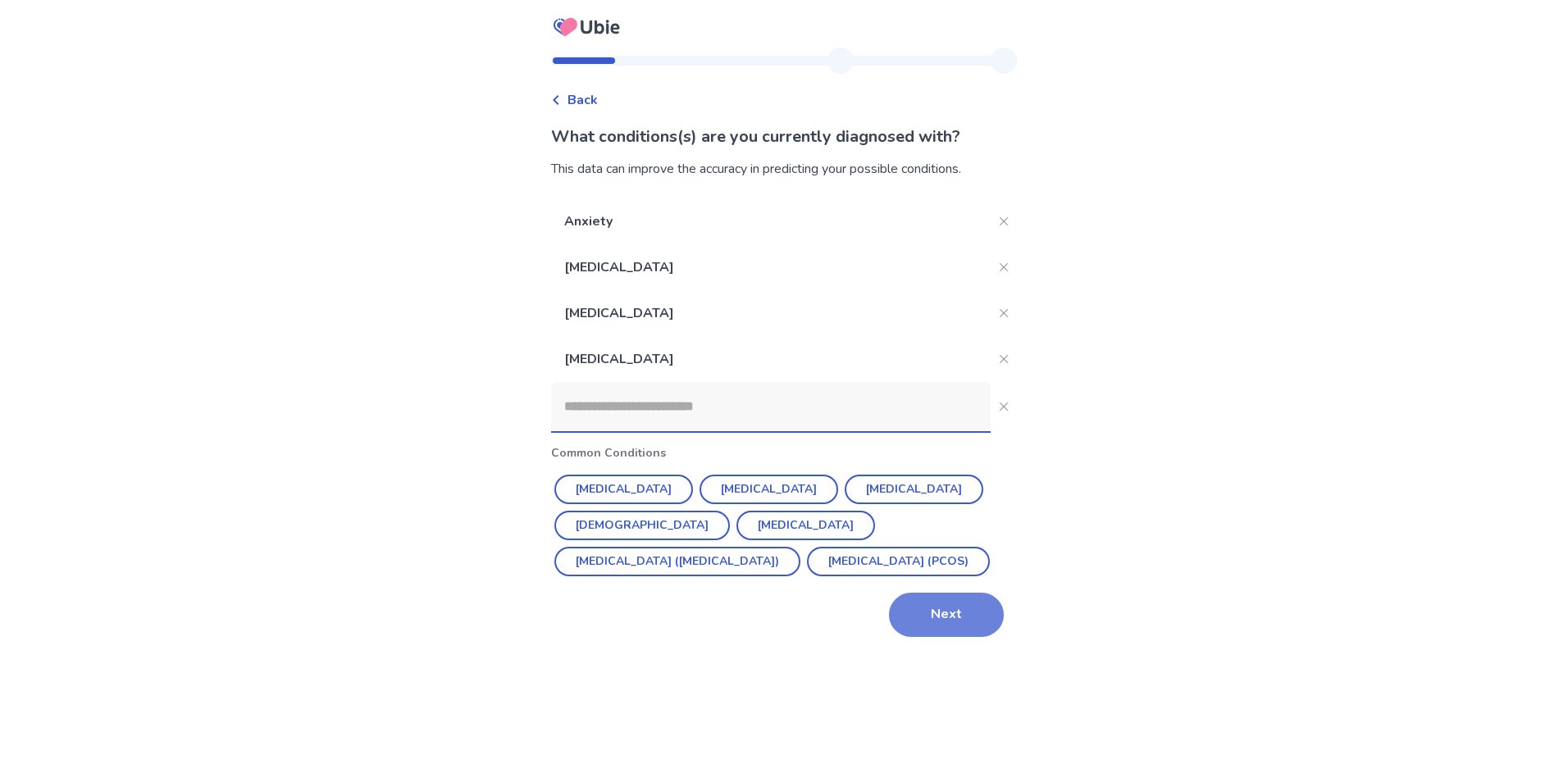
click at [921, 595] on button "Next" at bounding box center [946, 614] width 114 height 44
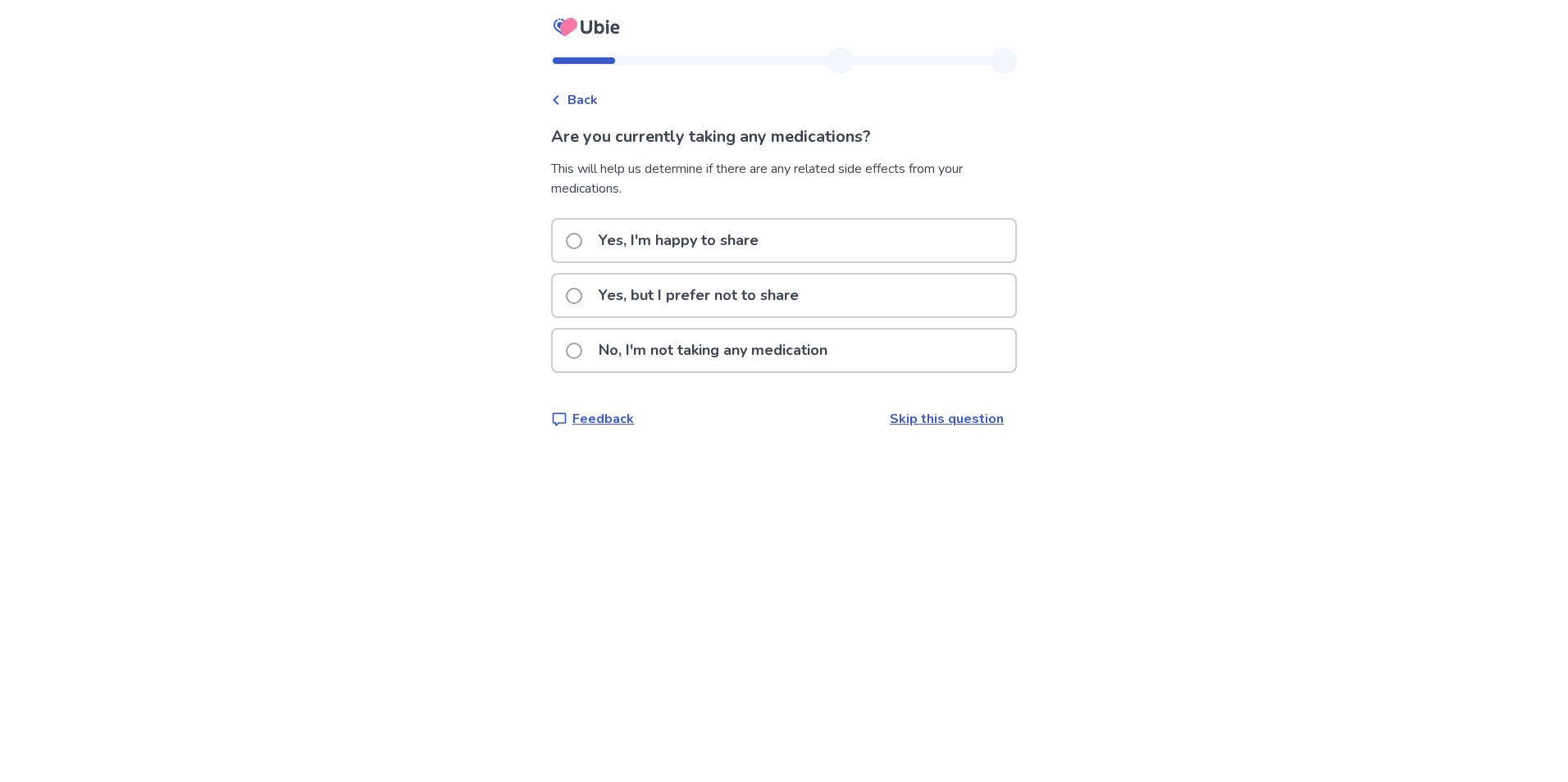
click at [745, 355] on p "No, I'm not taking any medication" at bounding box center [713, 351] width 249 height 42
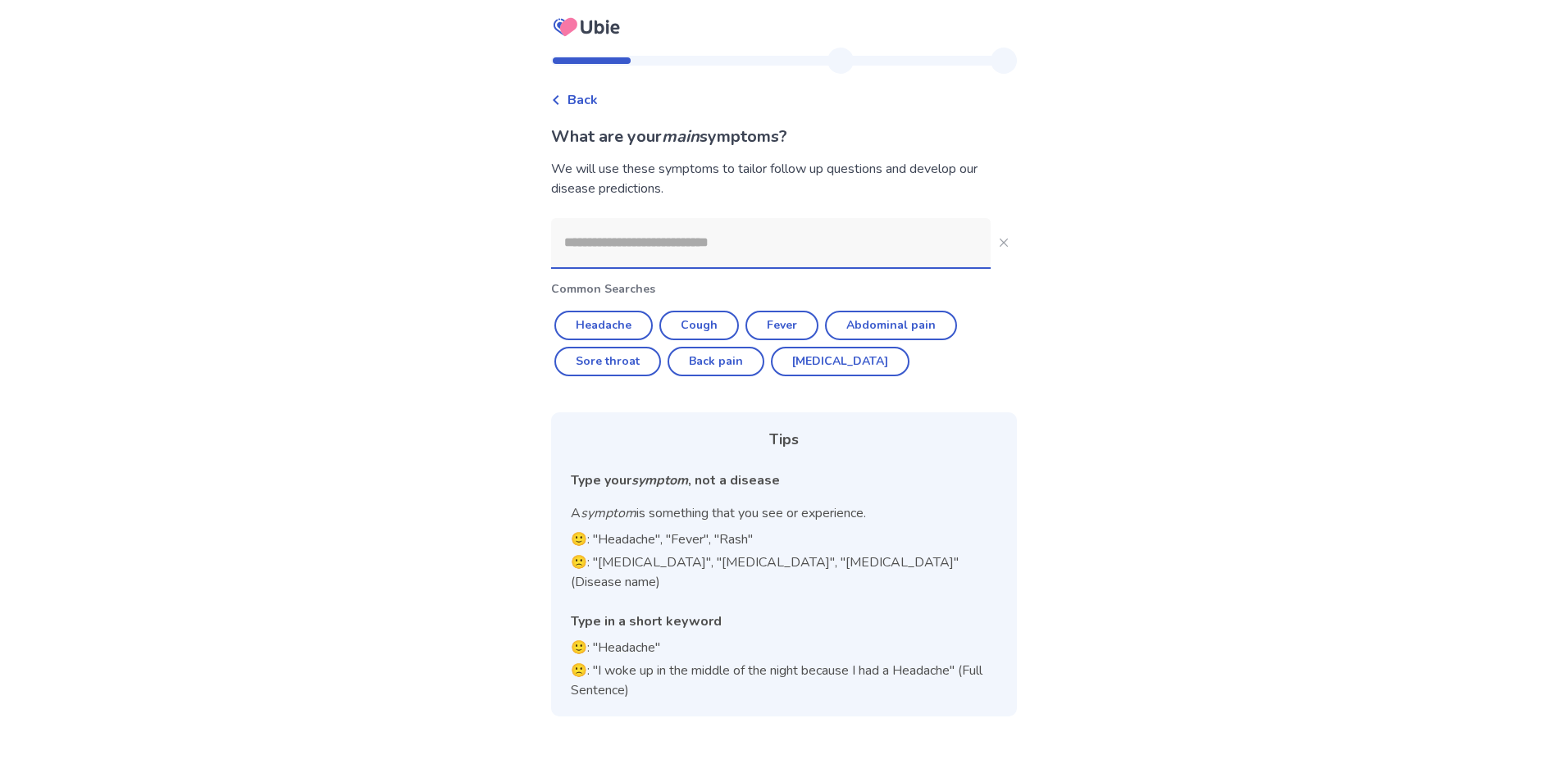
click at [743, 343] on div "Common Searches Headache Cough Fever Abdominal pain Sore throat Back pain Diarr…" at bounding box center [783, 467] width 466 height 498
click at [745, 357] on button "Back pain" at bounding box center [716, 361] width 97 height 30
type input "*********"
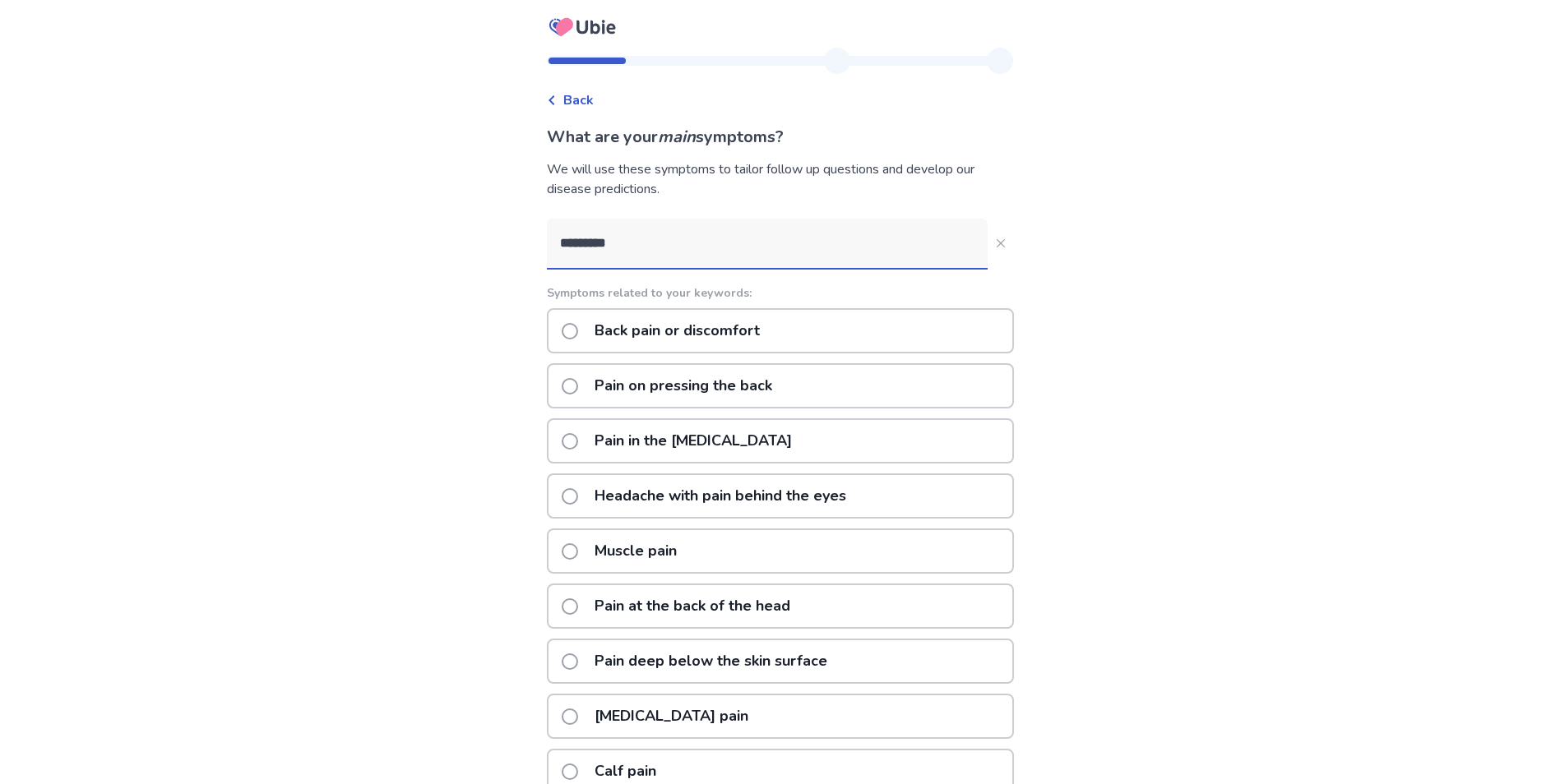
scroll to position [148, 0]
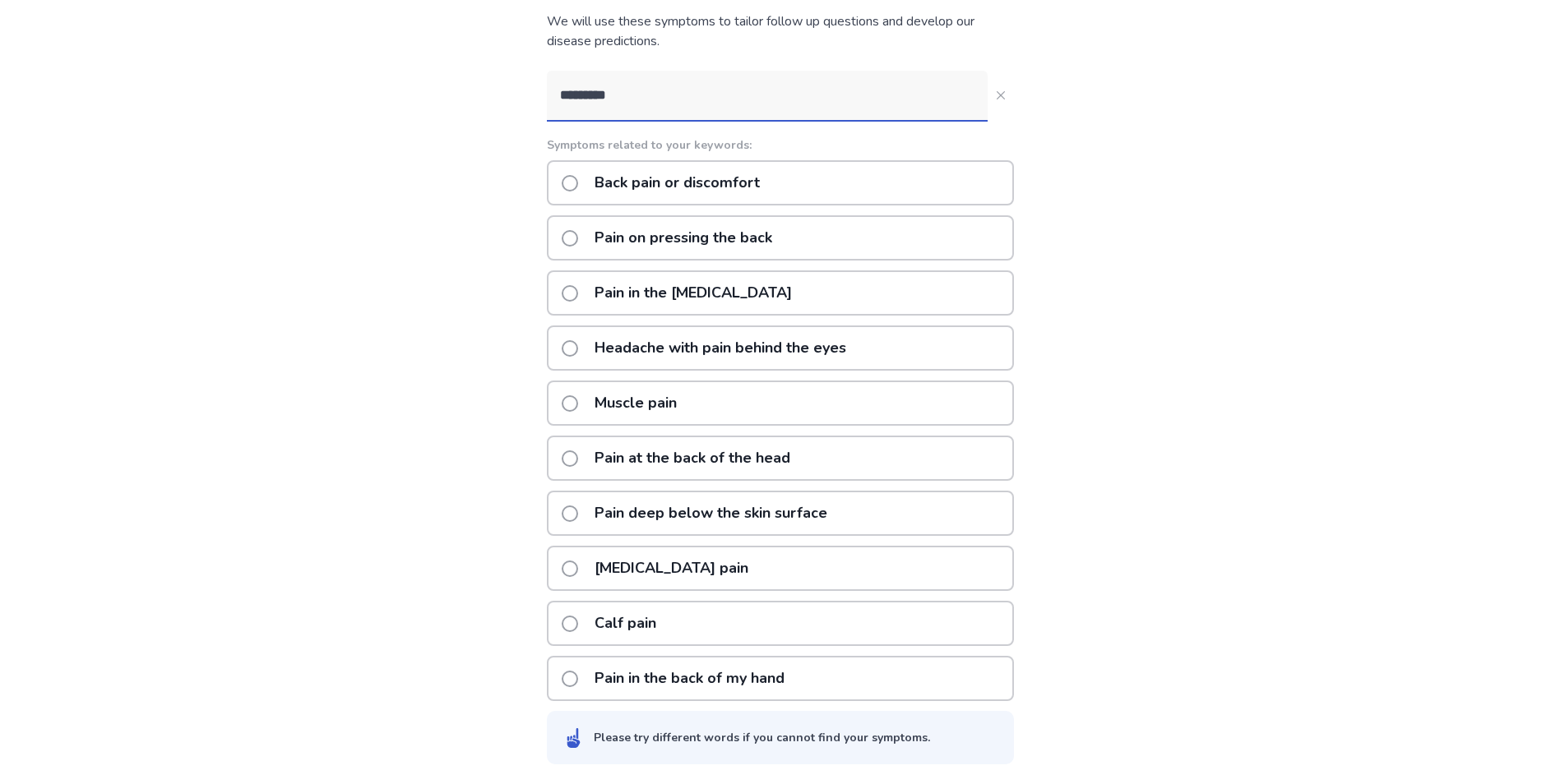
click at [823, 94] on input "*********" at bounding box center [766, 95] width 440 height 50
click at [780, 169] on div "Back pain or discomfort" at bounding box center [780, 182] width 467 height 45
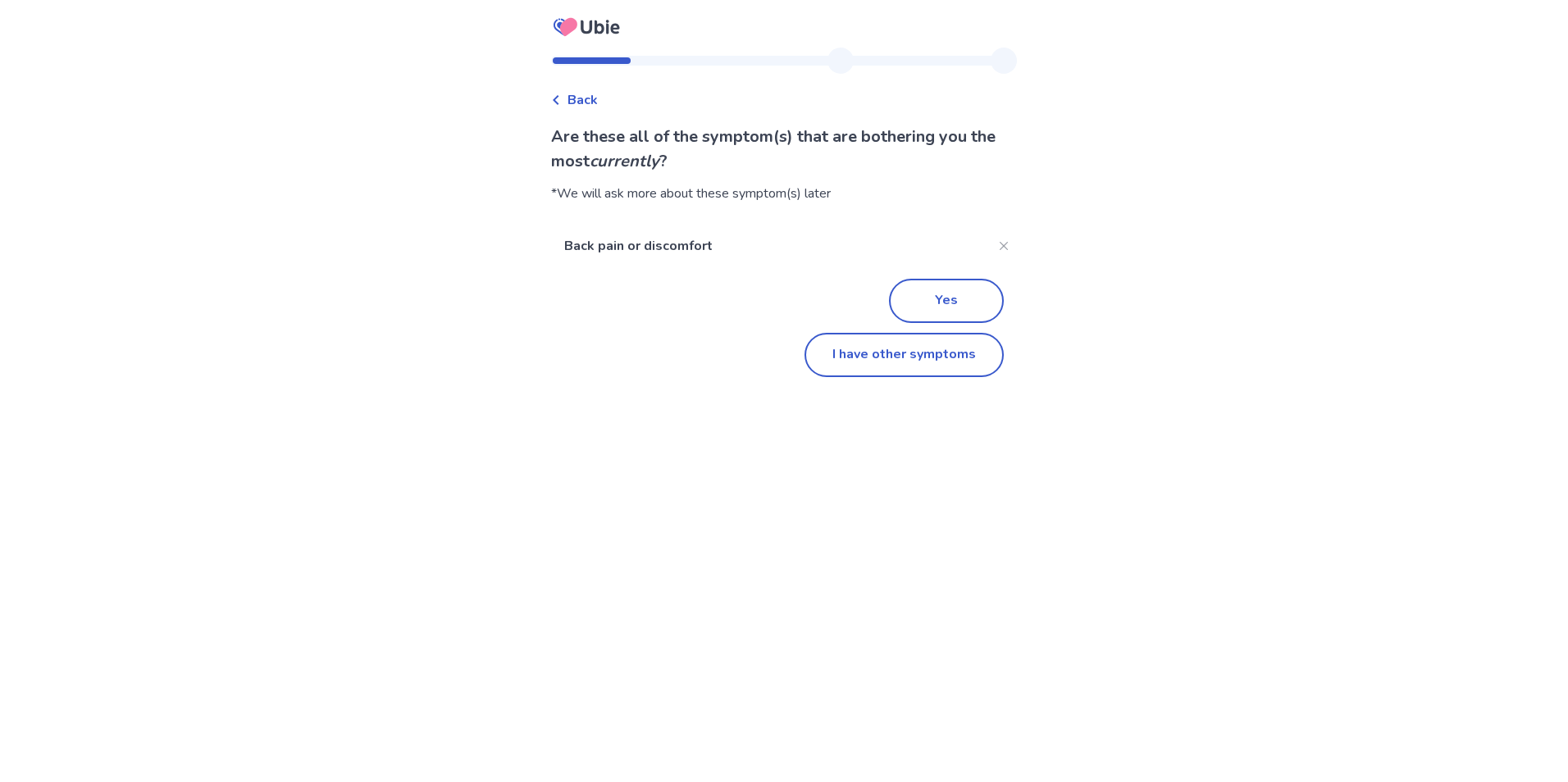
click at [575, 97] on div "Back" at bounding box center [573, 100] width 47 height 20
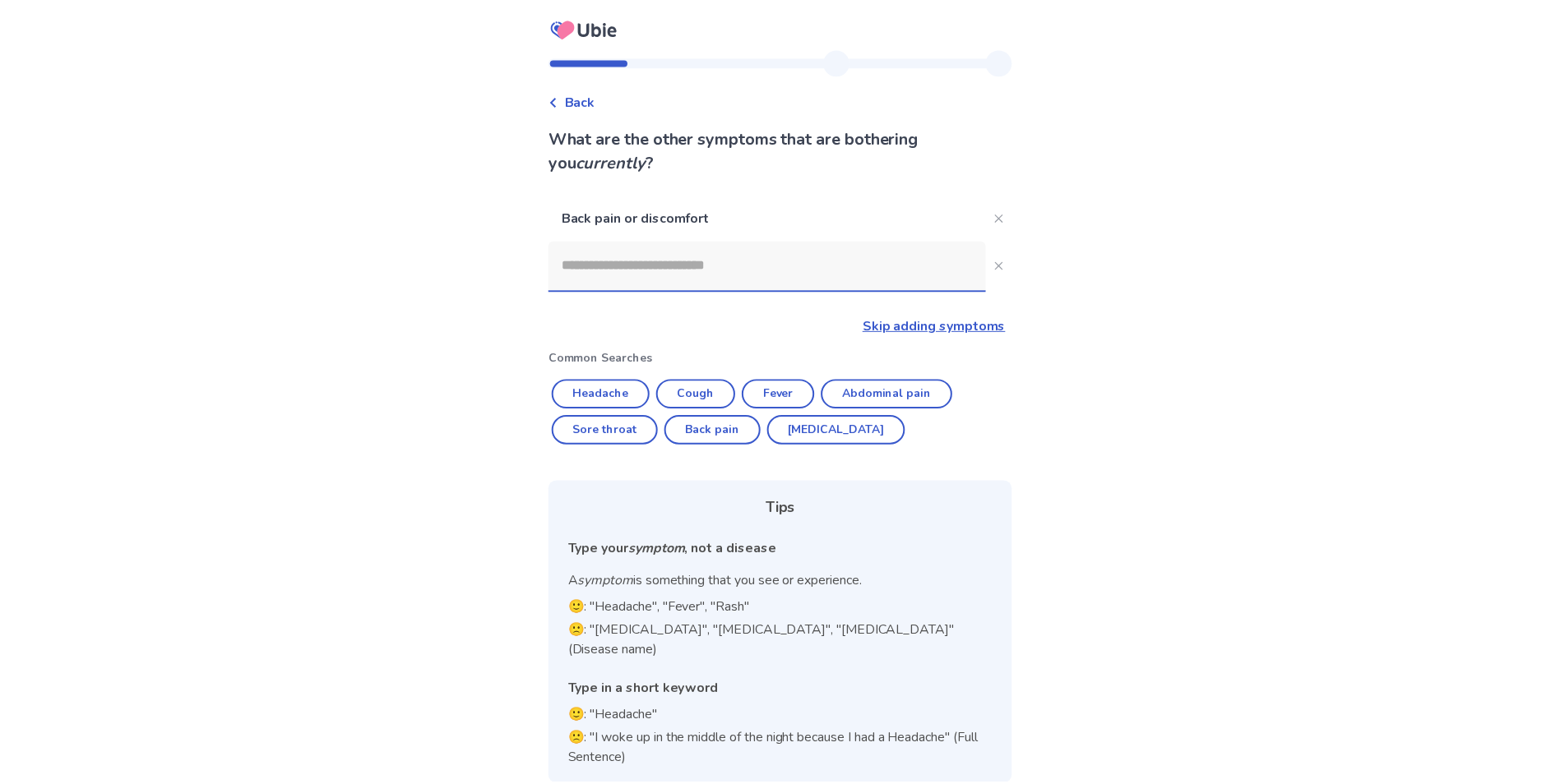
scroll to position [2, 0]
click at [735, 434] on button "Back pain" at bounding box center [713, 428] width 97 height 30
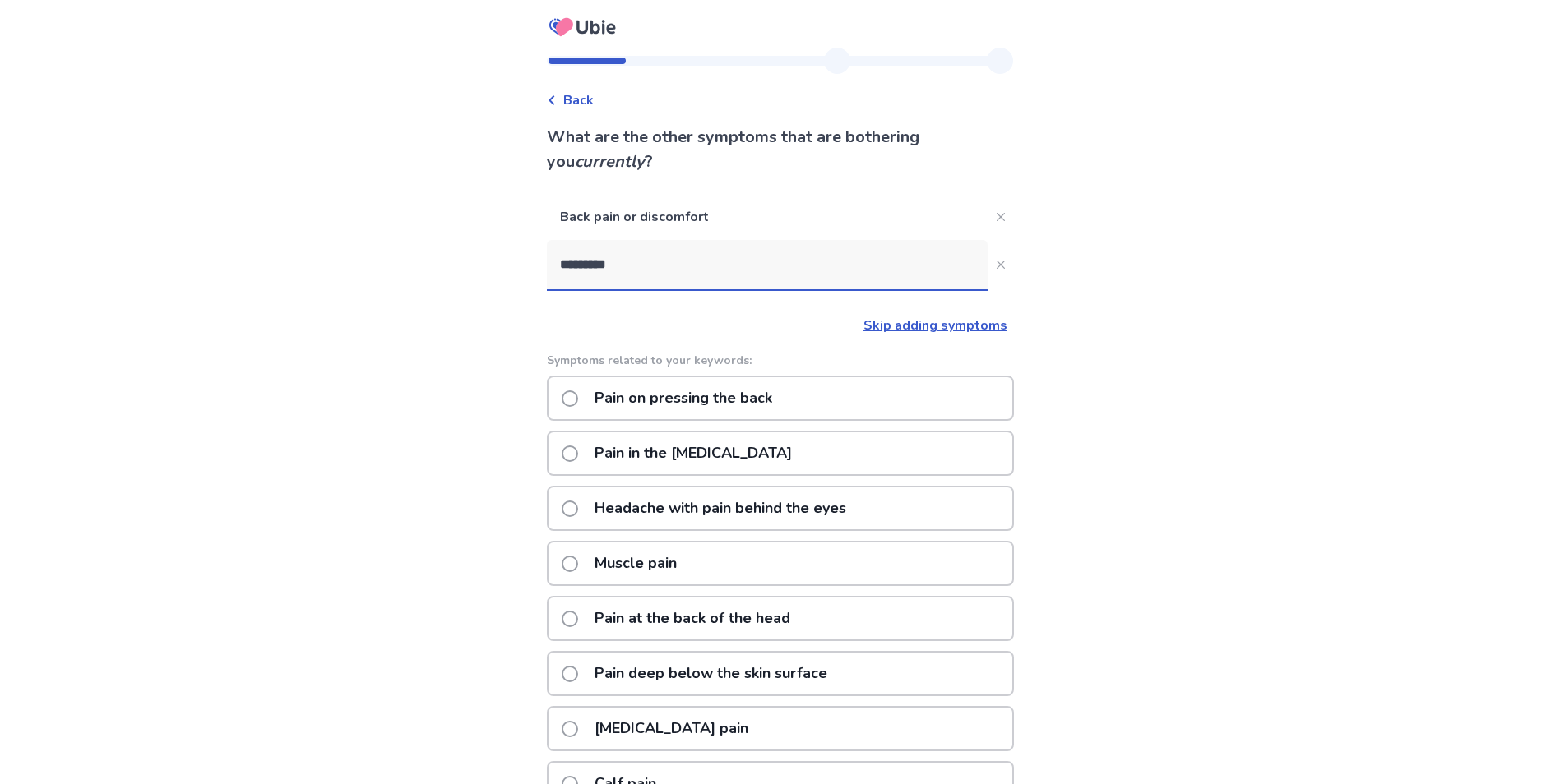
click at [824, 273] on input "*********" at bounding box center [766, 265] width 440 height 50
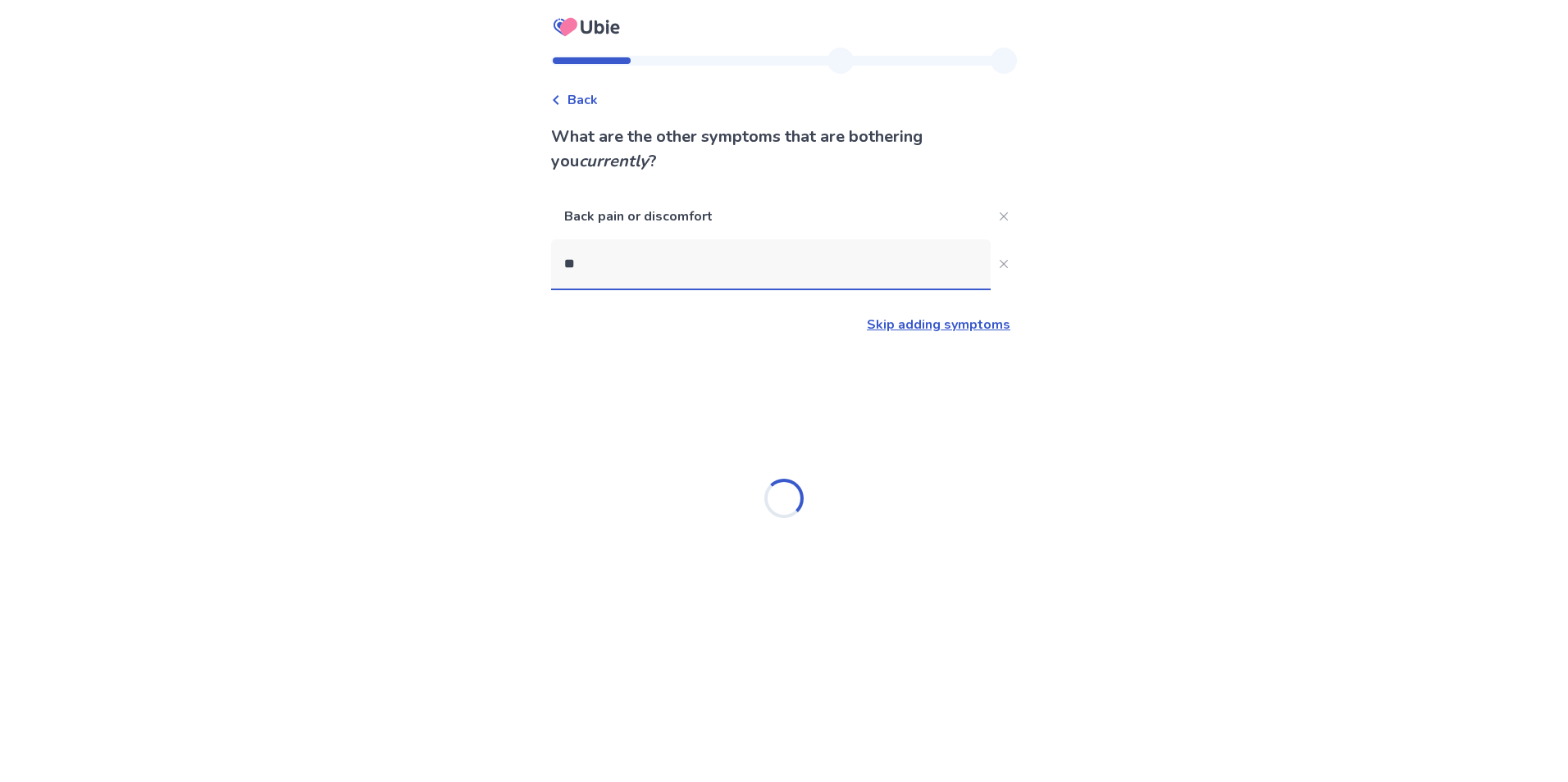
type input "*"
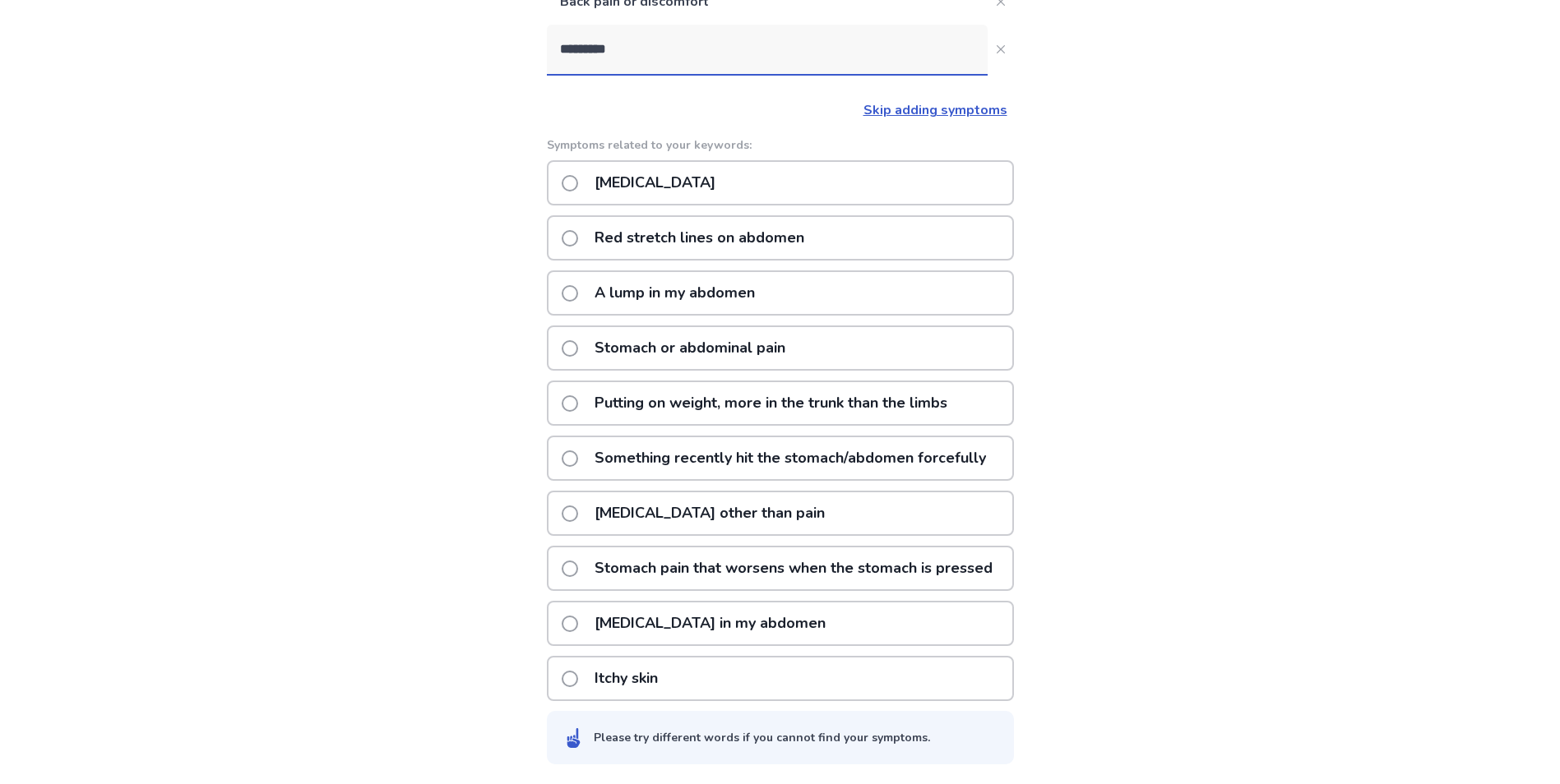
scroll to position [238, 0]
type input "*********"
click at [805, 330] on div "Stomach or abdominal pain" at bounding box center [780, 348] width 467 height 45
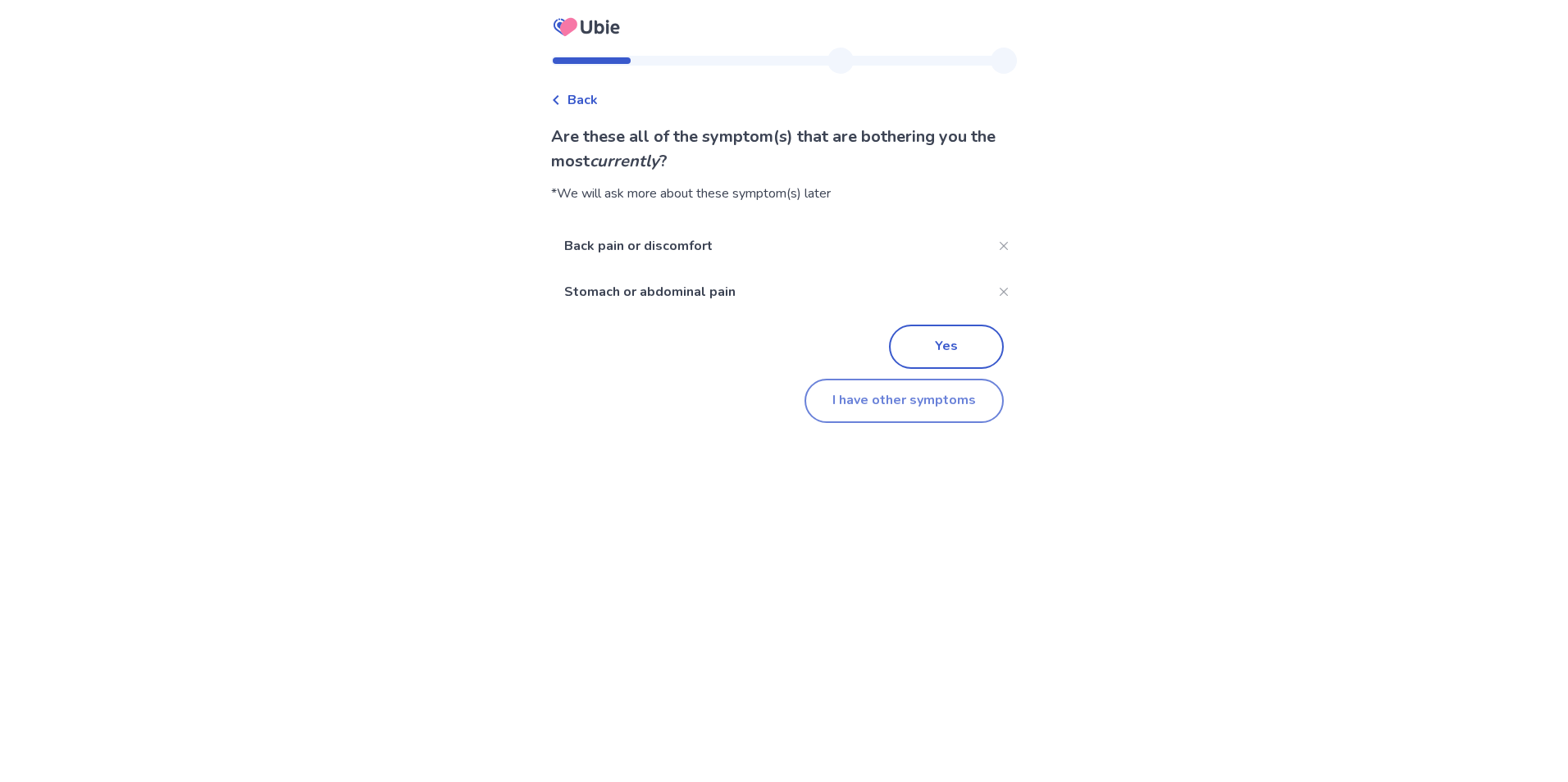
click at [933, 404] on button "I have other symptoms" at bounding box center [903, 401] width 199 height 44
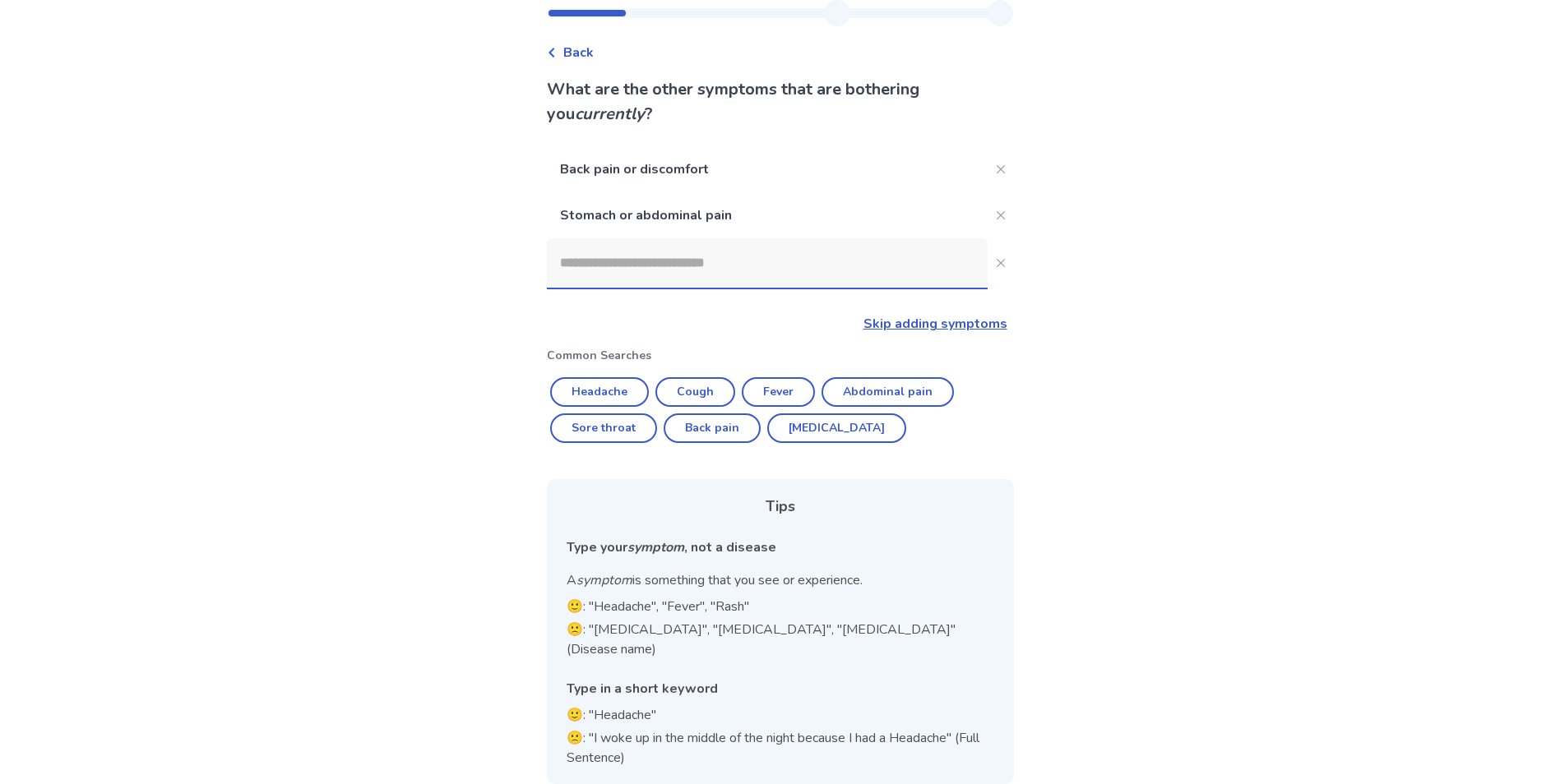
click at [689, 268] on input at bounding box center [766, 264] width 440 height 50
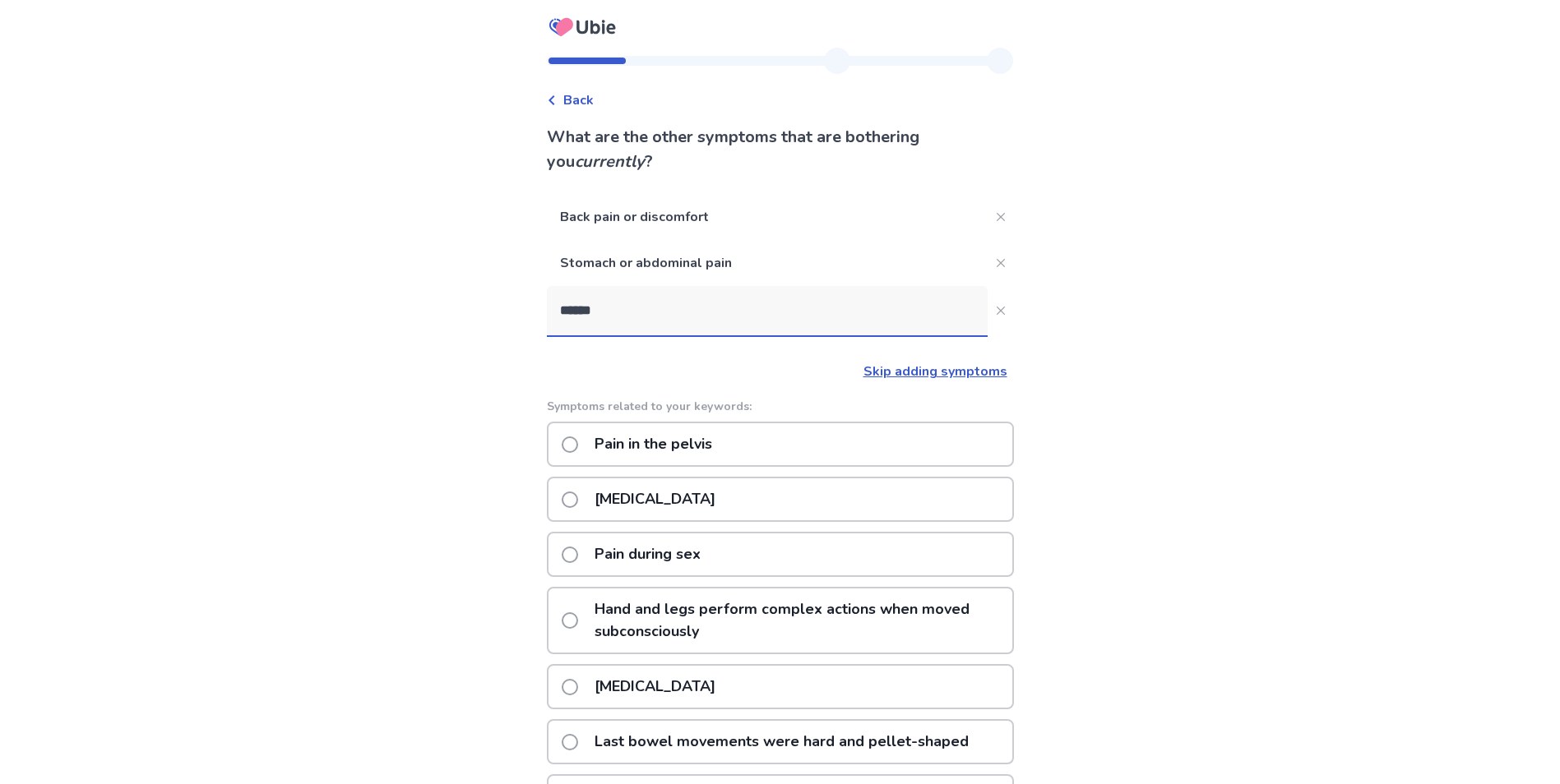
type input "******"
click at [780, 434] on div "Pain in the pelvis" at bounding box center [780, 444] width 467 height 45
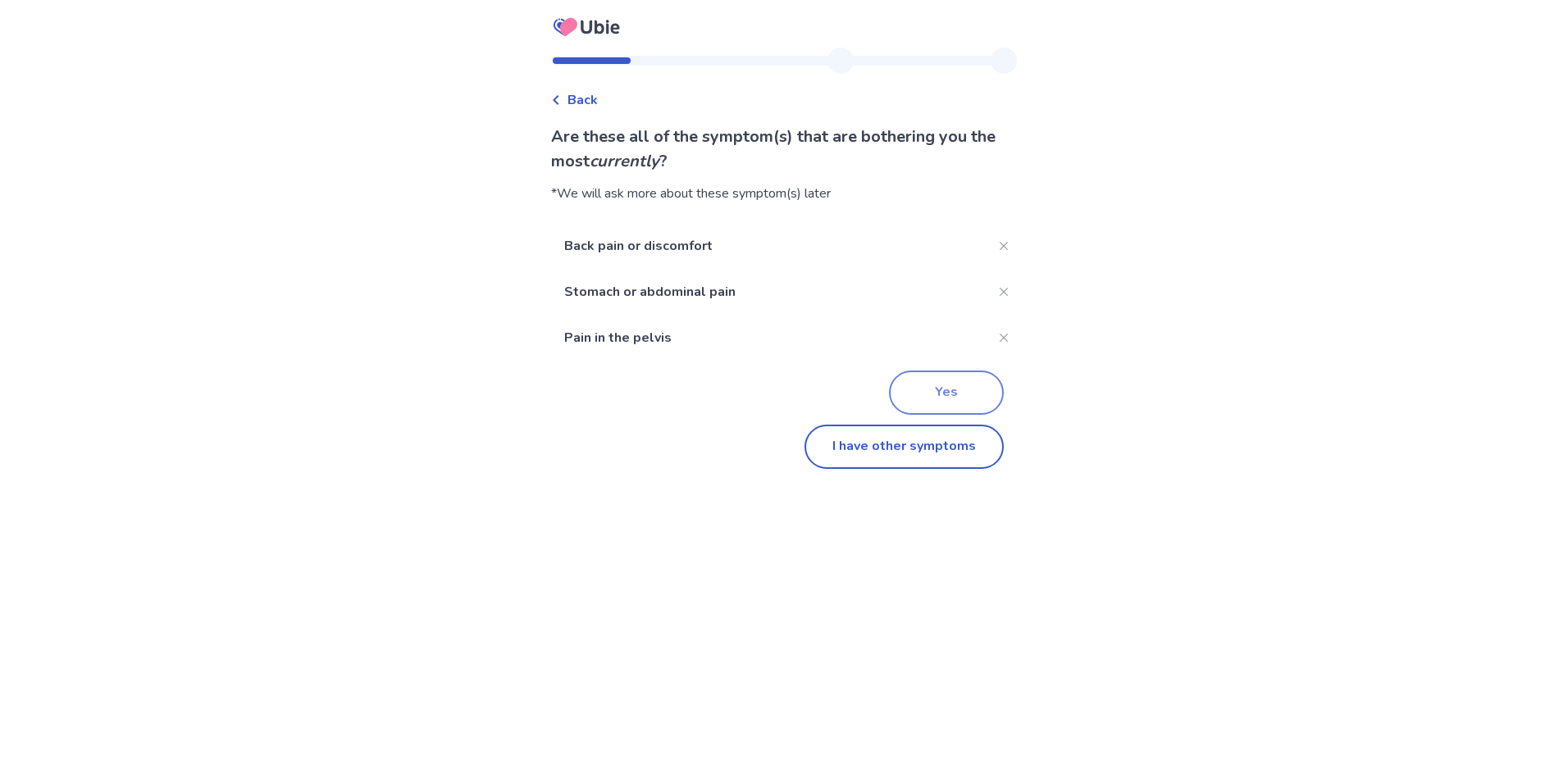
click at [953, 384] on button "Yes" at bounding box center [946, 392] width 114 height 44
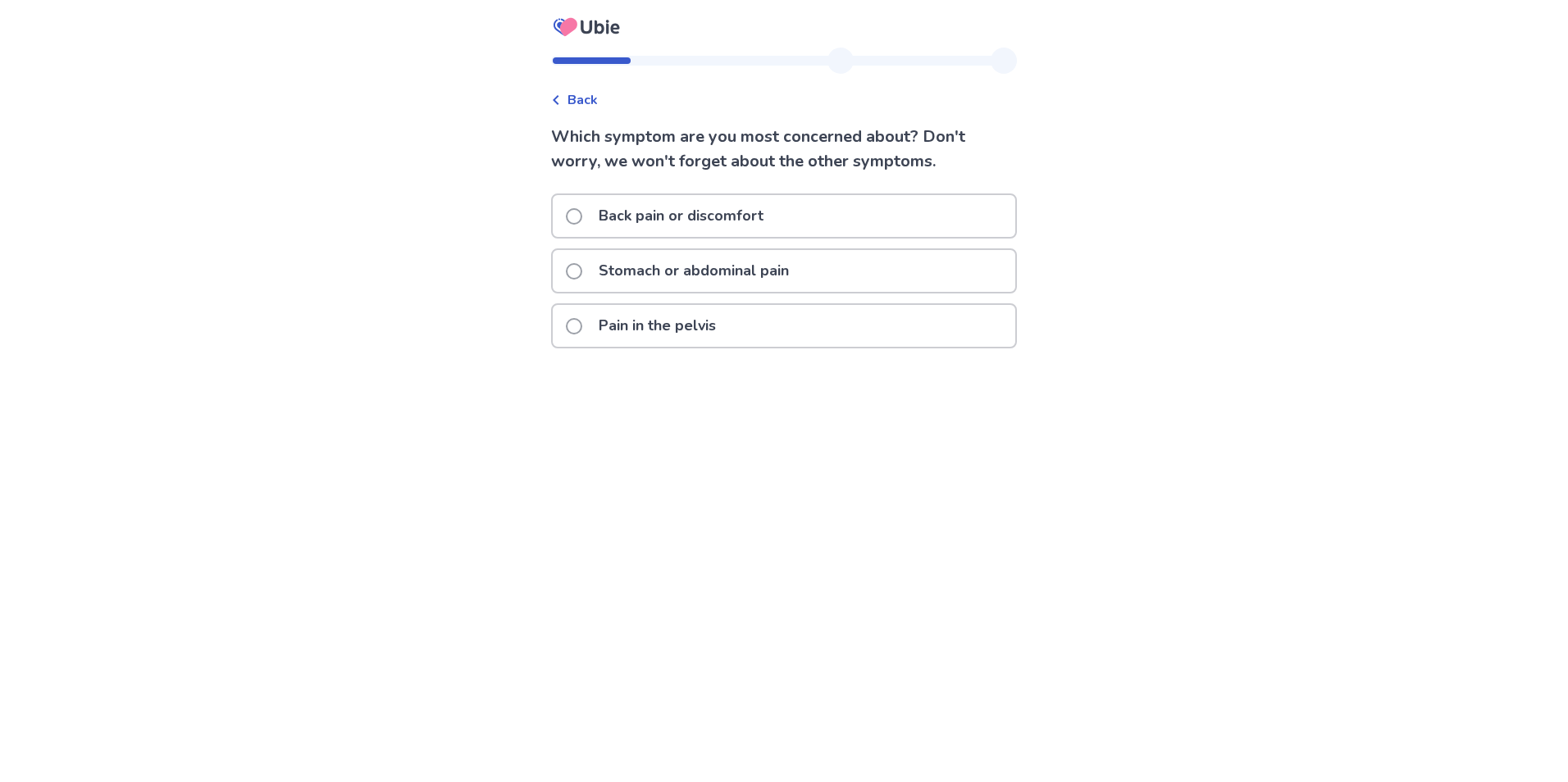
click at [721, 330] on p "Pain in the pelvis" at bounding box center [657, 326] width 137 height 42
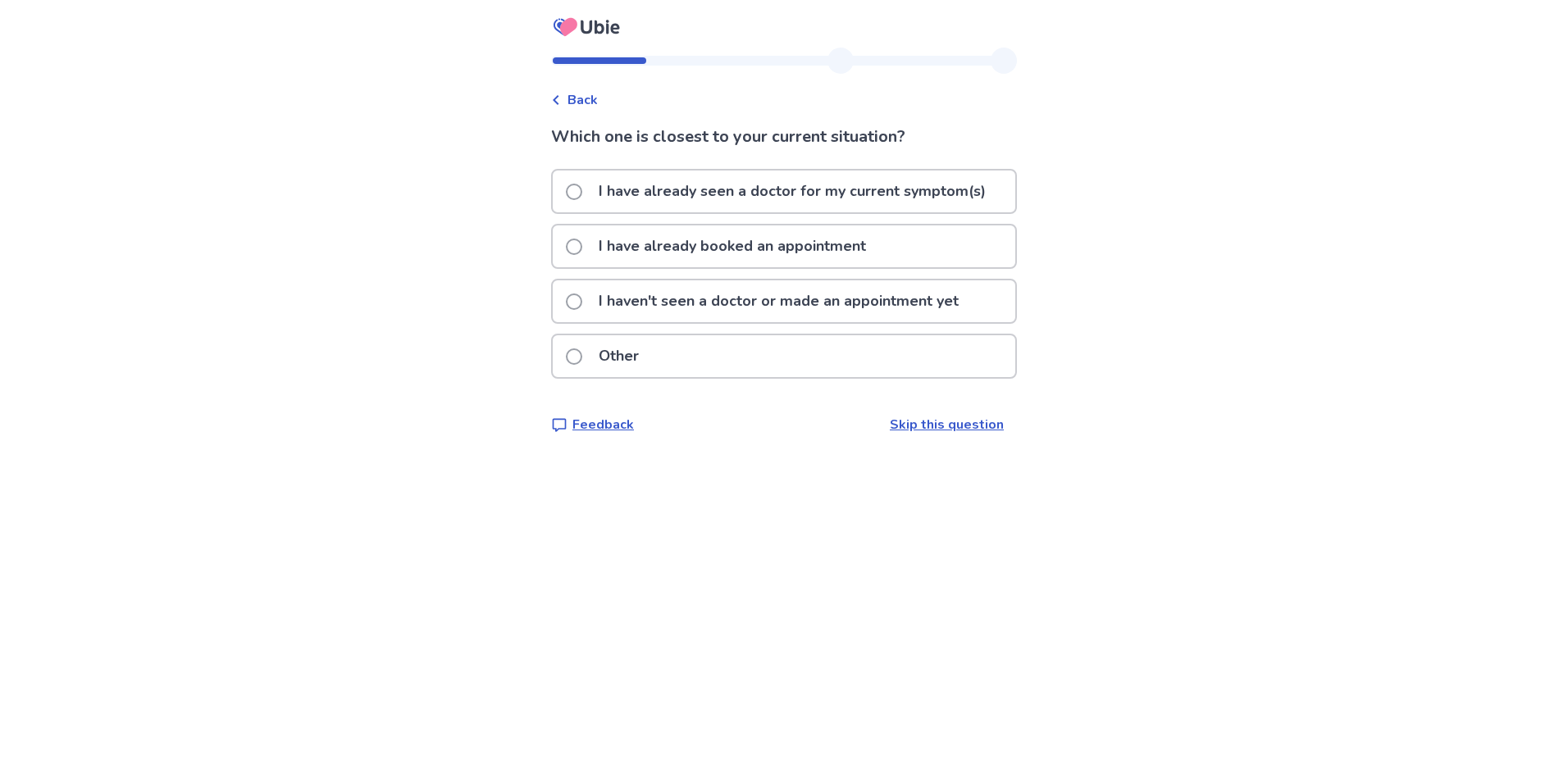
click at [928, 326] on div "I haven't seen a doctor or made an appointment yet" at bounding box center [783, 307] width 466 height 55
click at [948, 306] on p "I haven't seen a doctor or made an appointment yet" at bounding box center [778, 301] width 380 height 42
